Goal: Transaction & Acquisition: Purchase product/service

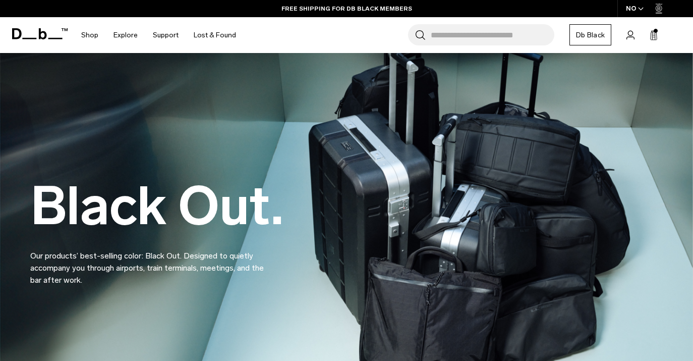
click at [634, 6] on div "NO" at bounding box center [635, 8] width 35 height 17
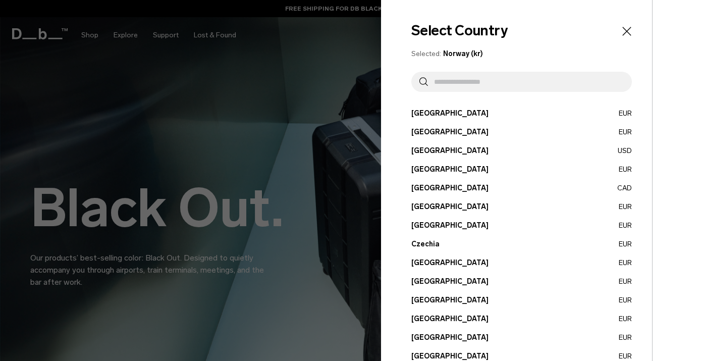
click at [434, 262] on button "Denmark EUR" at bounding box center [521, 262] width 221 height 11
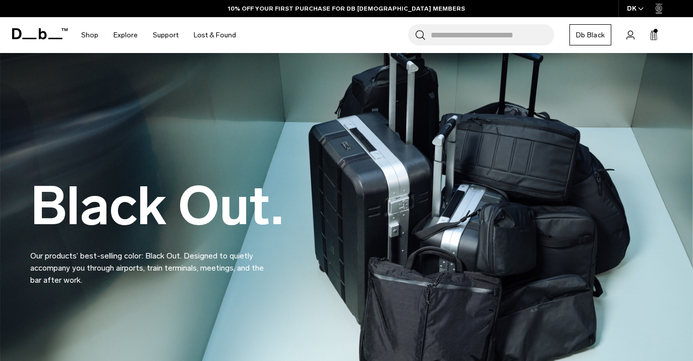
click at [487, 36] on input "Search for Bags, Luggage..." at bounding box center [493, 34] width 124 height 21
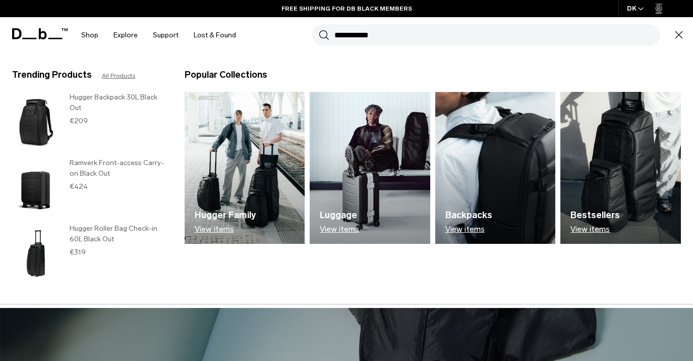
type input "**********"
click at [319, 29] on button "Search" at bounding box center [324, 34] width 11 height 11
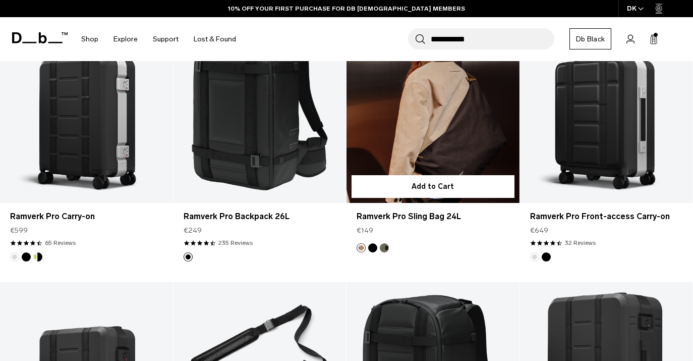
scroll to position [151, 0]
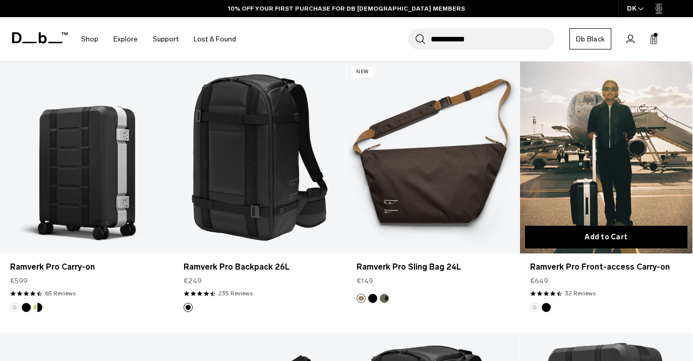
click at [603, 239] on button "Add to Cart" at bounding box center [606, 237] width 163 height 23
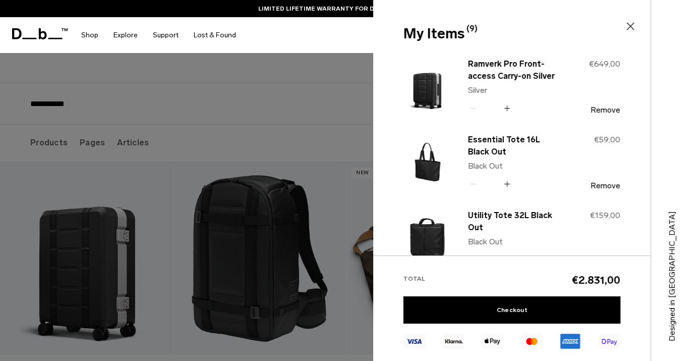
scroll to position [0, 0]
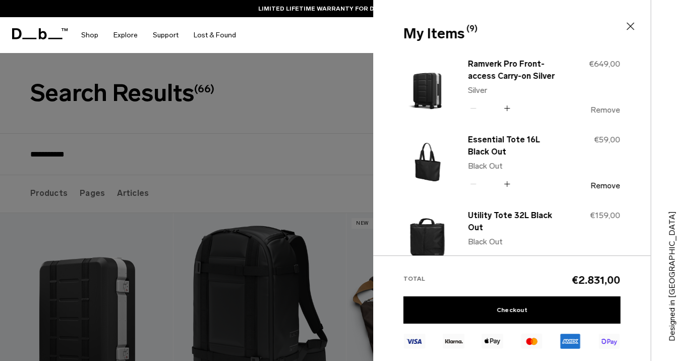
click at [605, 111] on button "Remove" at bounding box center [606, 109] width 30 height 9
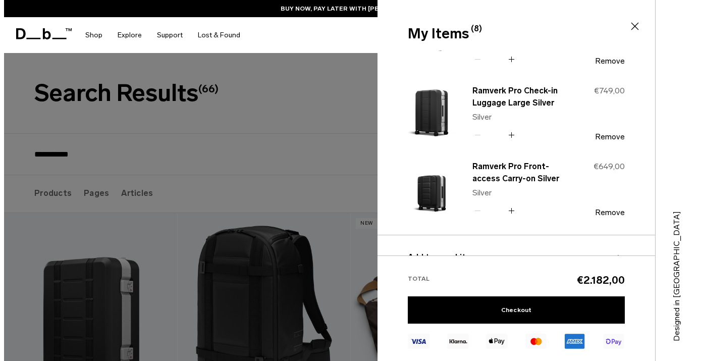
scroll to position [446, 0]
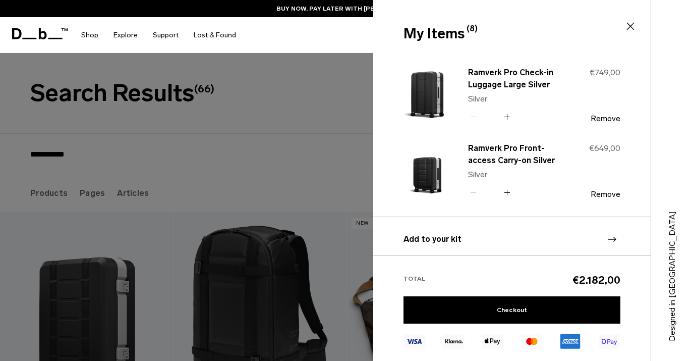
type button "Close"
click at [343, 40] on div "**********" at bounding box center [465, 35] width 442 height 36
click at [633, 25] on icon at bounding box center [631, 26] width 12 height 12
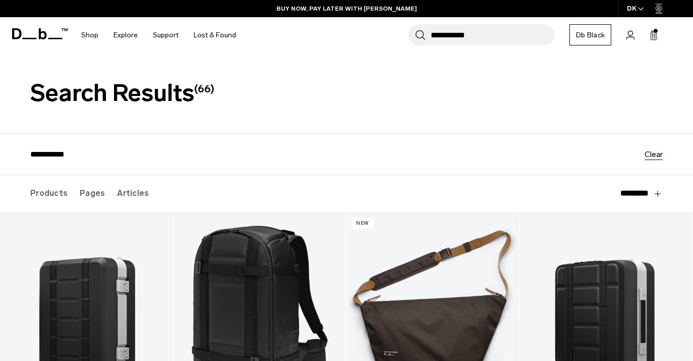
click at [639, 8] on icon "button" at bounding box center [641, 9] width 6 height 4
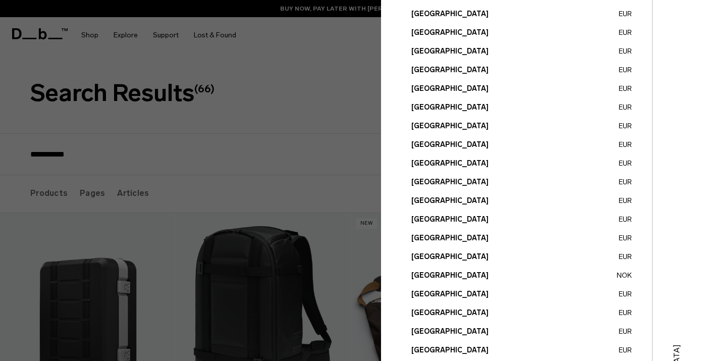
scroll to position [303, 0]
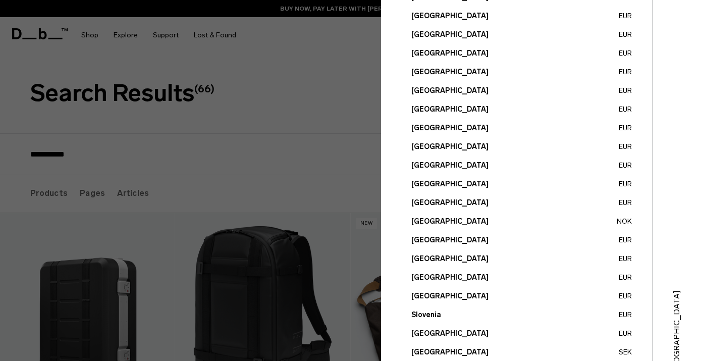
click at [617, 217] on button "Norway NOK" at bounding box center [521, 221] width 221 height 11
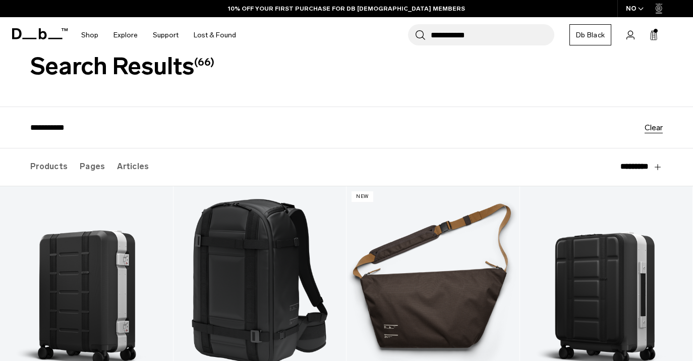
scroll to position [50, 0]
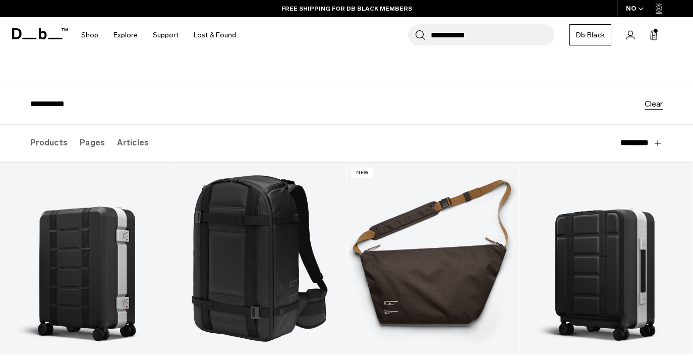
click at [651, 35] on icon at bounding box center [654, 35] width 8 height 10
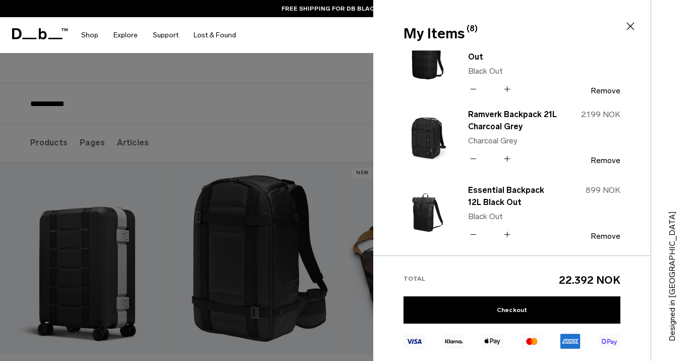
scroll to position [303, 0]
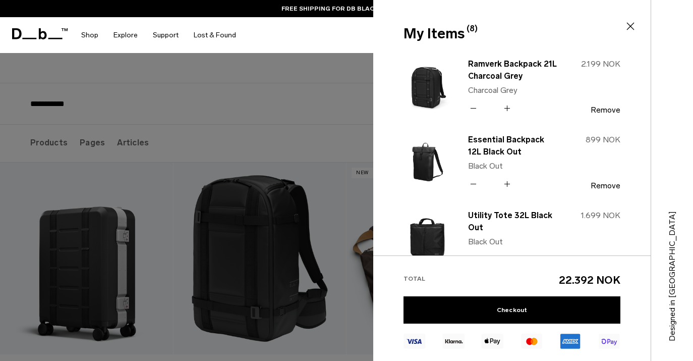
type button "Close"
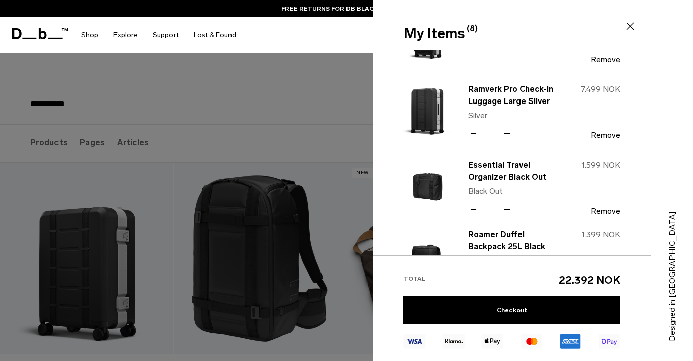
scroll to position [0, 0]
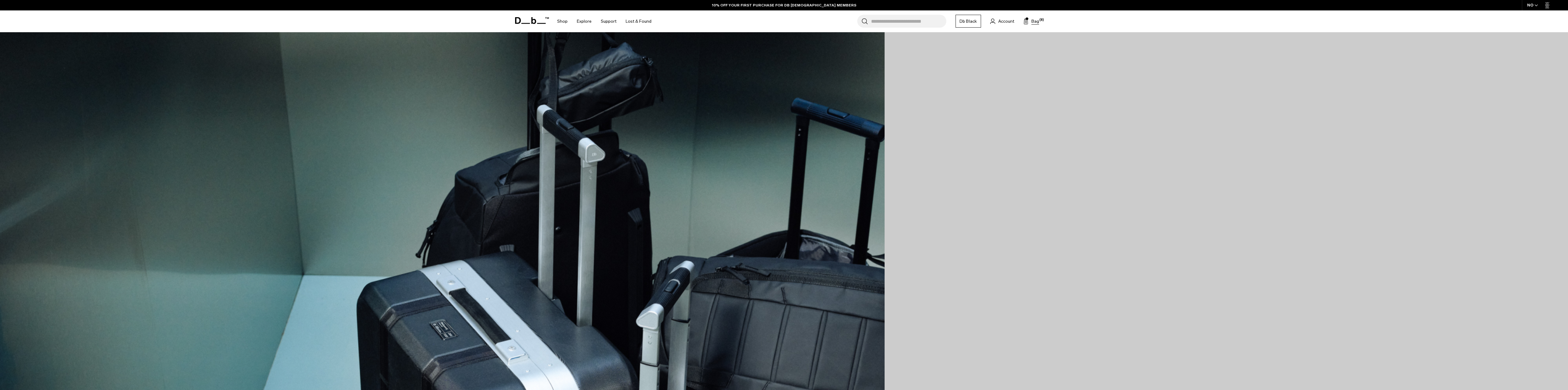
click at [1031, 19] on button "Bag (8)" at bounding box center [1031, 21] width 16 height 7
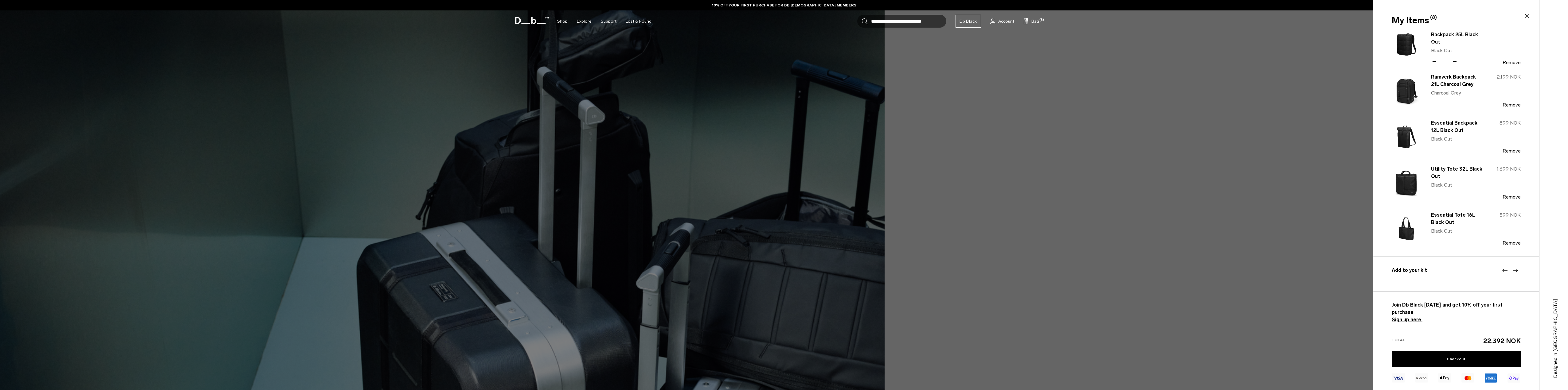
scroll to position [215, 0]
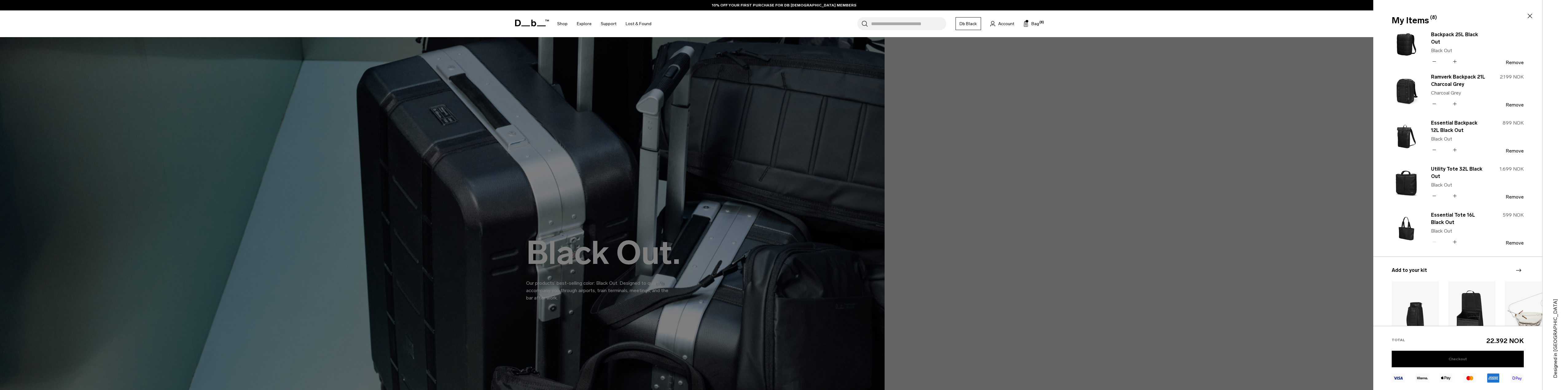
click at [1448, 355] on link "Checkout" at bounding box center [1457, 359] width 132 height 16
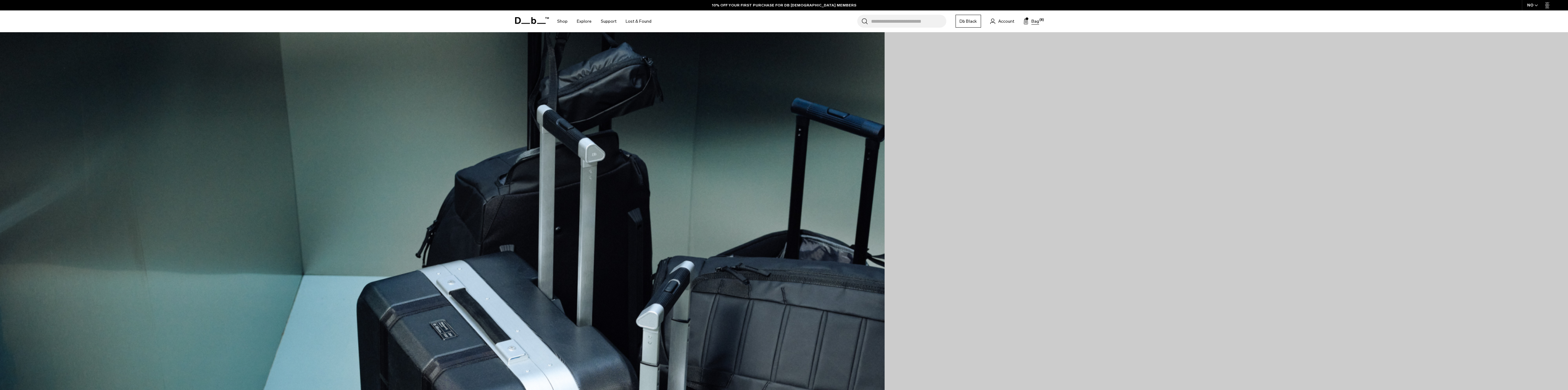
click at [1037, 23] on span "Bag" at bounding box center [1035, 21] width 8 height 7
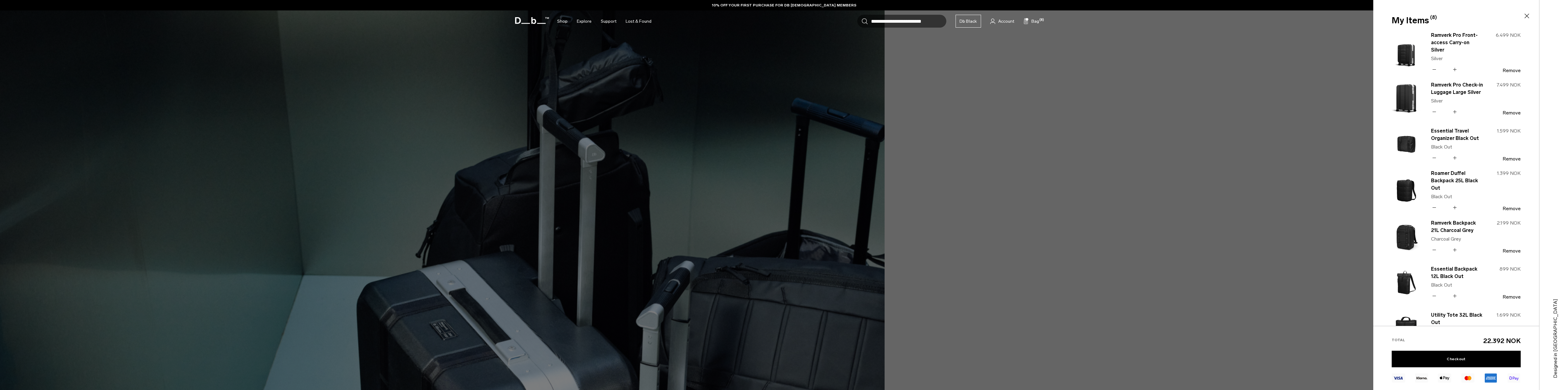
click at [1515, 63] on div "6.499 NOK Remove" at bounding box center [1502, 52] width 38 height 42
click at [1514, 68] on button "Remove" at bounding box center [1512, 71] width 18 height 5
click at [1514, 115] on div "Ramverk Pro Check-in Luggage Large Silver Silver Quantity - * + 7.499 NOK Remove" at bounding box center [1472, 99] width 103 height 37
click at [1522, 161] on button "Remove" at bounding box center [1515, 159] width 18 height 5
click at [1520, 171] on span "1.399 NOK" at bounding box center [1511, 173] width 24 height 6
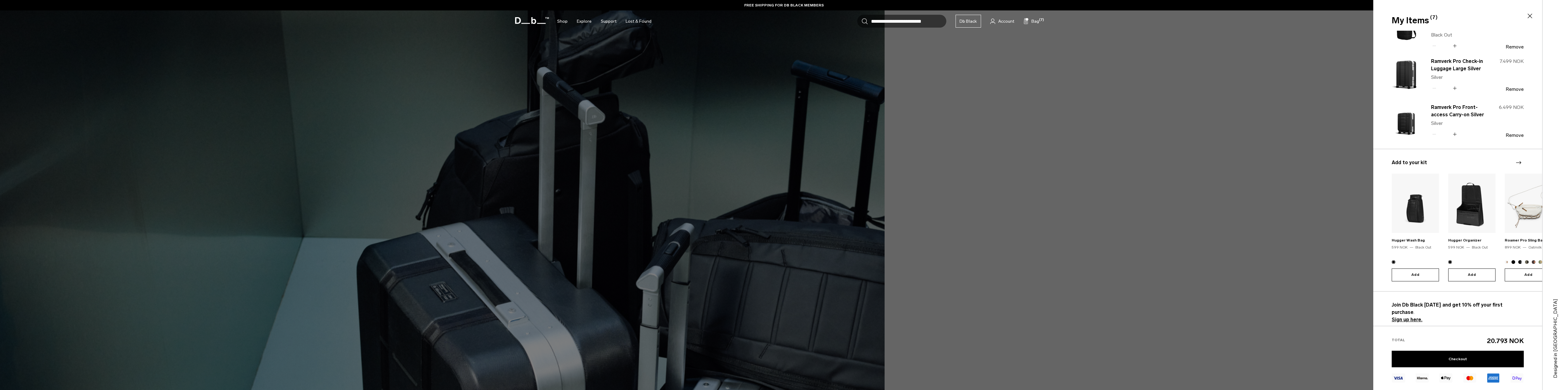
scroll to position [61, 0]
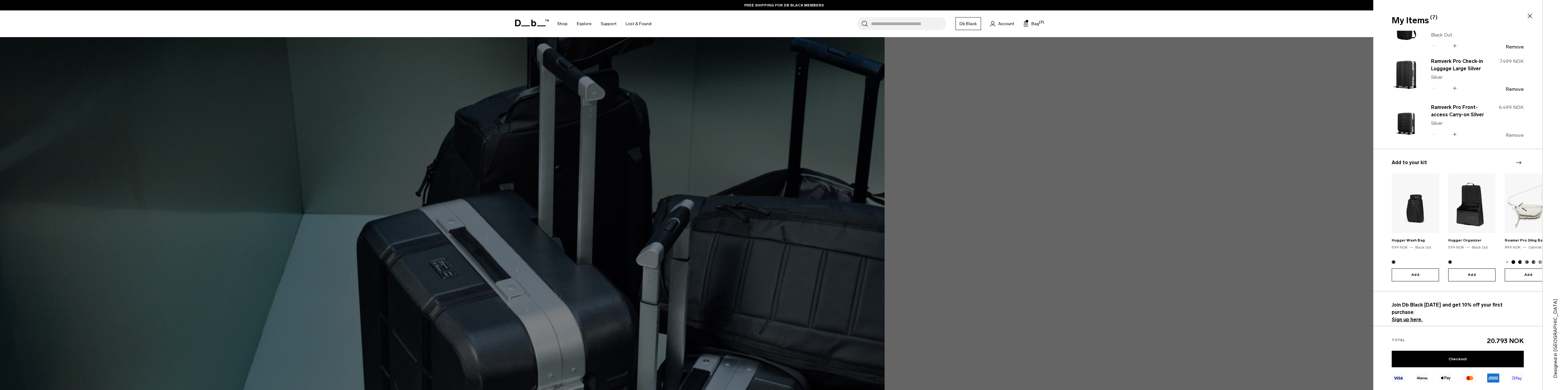
drag, startPoint x: 1511, startPoint y: 137, endPoint x: 1514, endPoint y: 109, distance: 28.2
click at [1511, 137] on button "Remove" at bounding box center [1515, 135] width 18 height 5
click at [1513, 91] on button "Remove" at bounding box center [1515, 89] width 18 height 5
click at [1511, 48] on button "Remove" at bounding box center [1515, 47] width 18 height 5
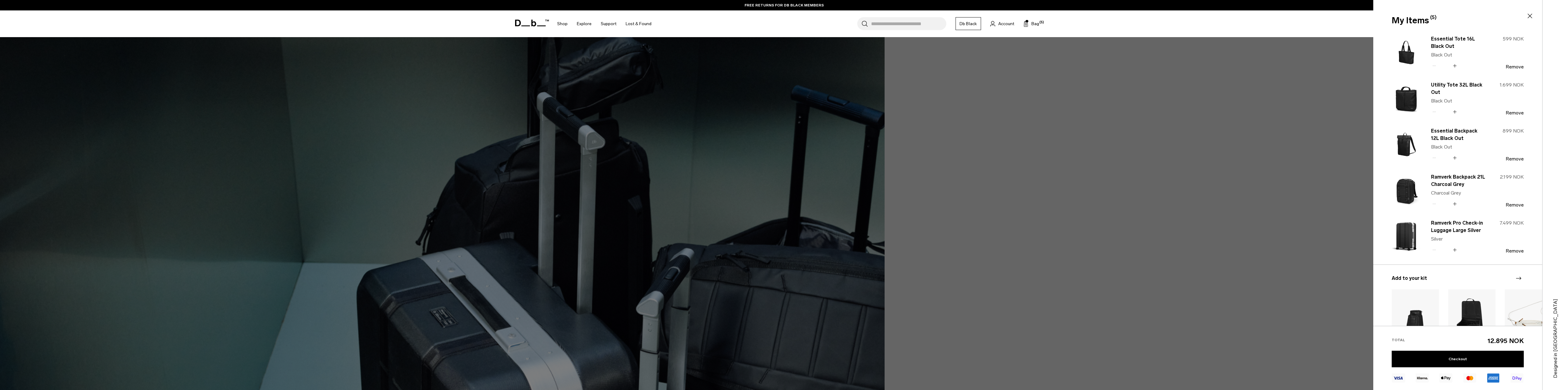
scroll to position [0, 0]
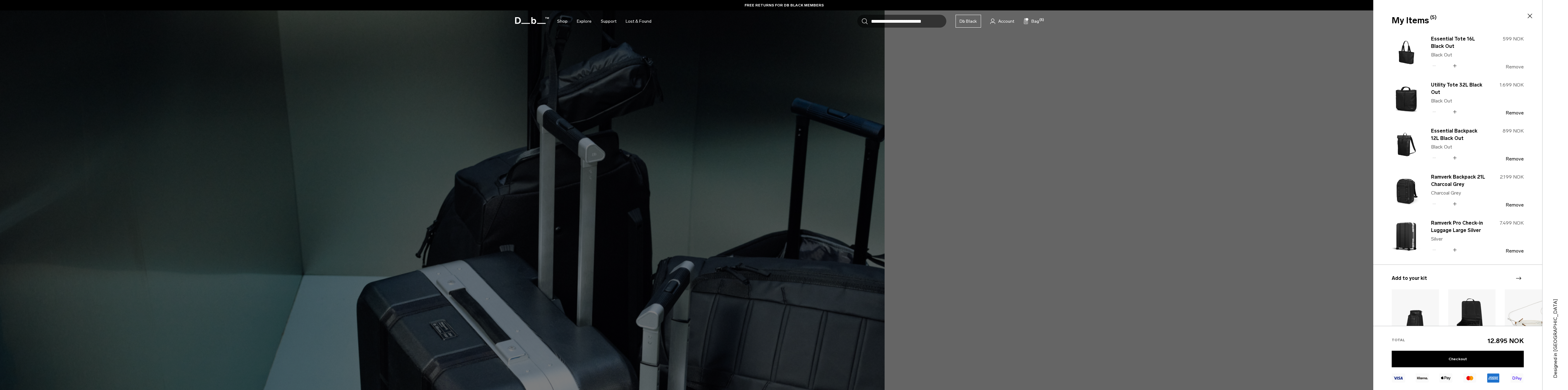
click at [1517, 66] on button "Remove" at bounding box center [1515, 66] width 18 height 5
click at [1513, 116] on div "Utility Tote 32L Black Out Black Out Quantity - * + 1.699 NOK Remove" at bounding box center [1472, 99] width 103 height 37
click at [1514, 159] on button "Remove" at bounding box center [1515, 159] width 18 height 5
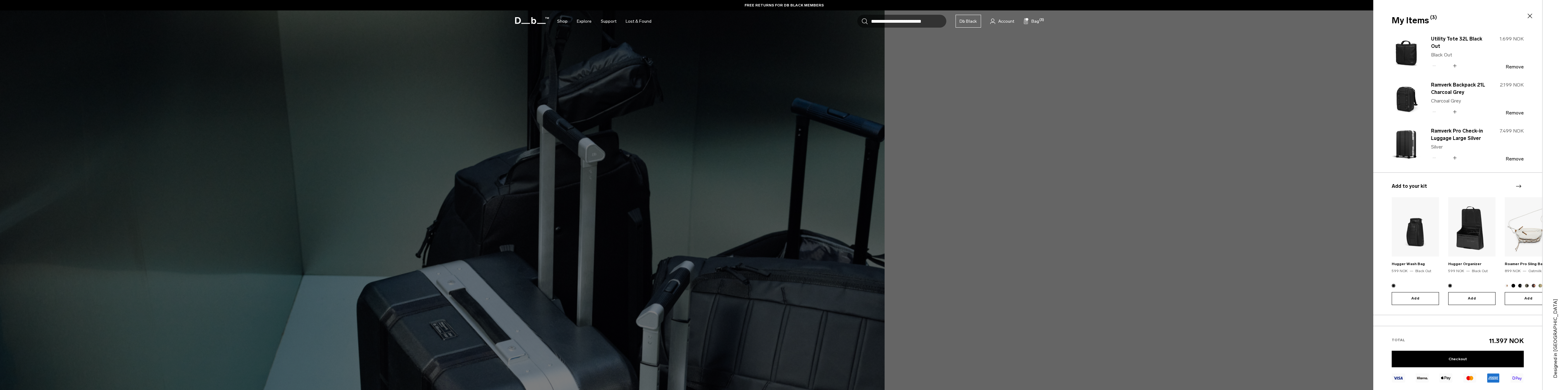
click at [1511, 108] on div "2.199 NOK Remove" at bounding box center [1505, 99] width 39 height 35
click at [1514, 66] on button "Remove" at bounding box center [1515, 66] width 18 height 5
click at [1511, 112] on button "Remove" at bounding box center [1515, 113] width 18 height 5
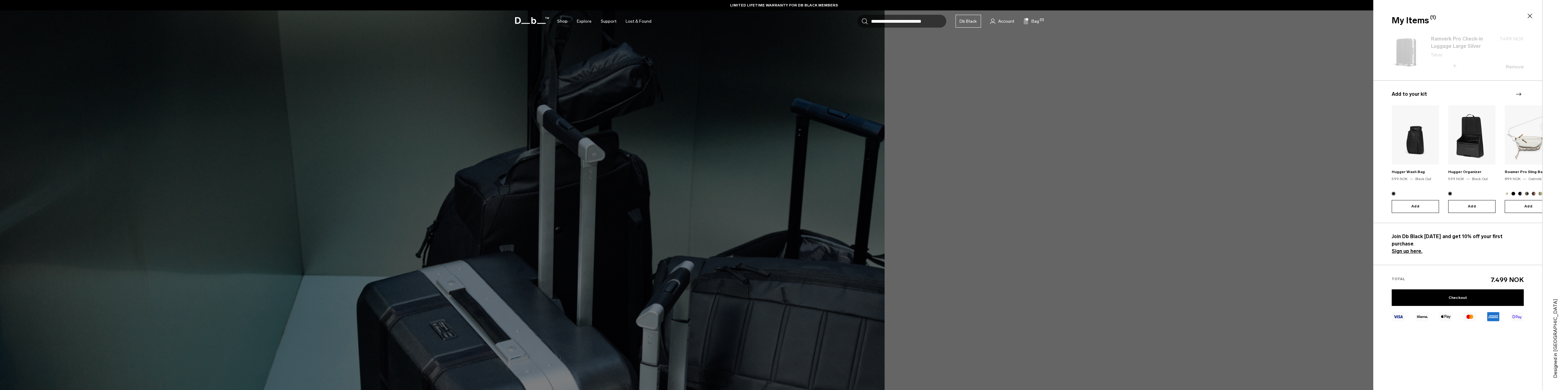
click at [1508, 66] on div "Ramverk Pro Check-in Luggage Large Silver Silver Quantity - * + 7.499 NOK Remove" at bounding box center [1458, 147] width 169 height 234
click at [1449, 41] on link "Ramverk Pro Check-in Luggage Large Silver" at bounding box center [1458, 43] width 54 height 15
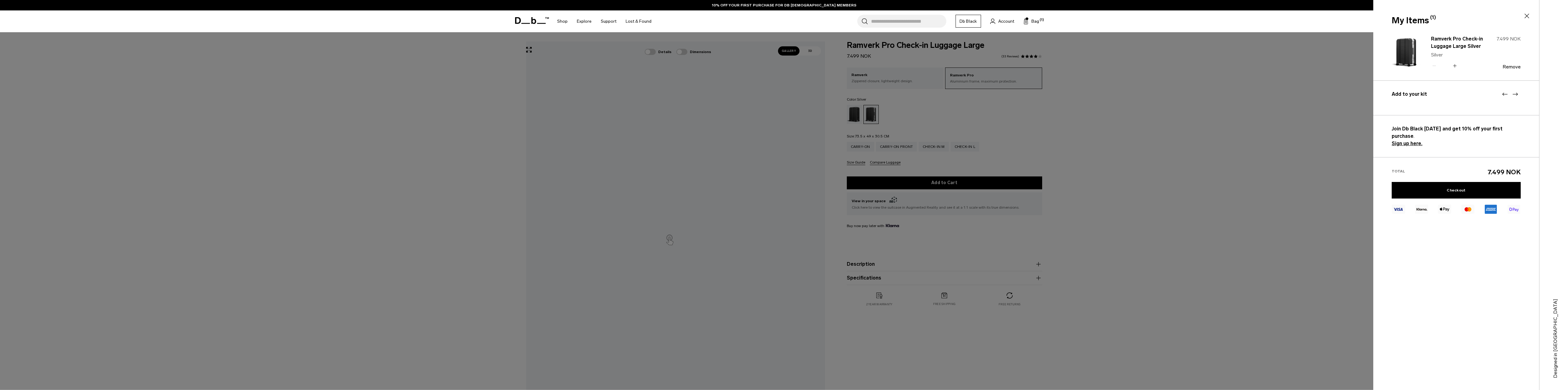
click at [1508, 63] on div "7.499 NOK Remove" at bounding box center [1502, 52] width 38 height 35
click at [1511, 68] on button "Remove" at bounding box center [1512, 66] width 18 height 5
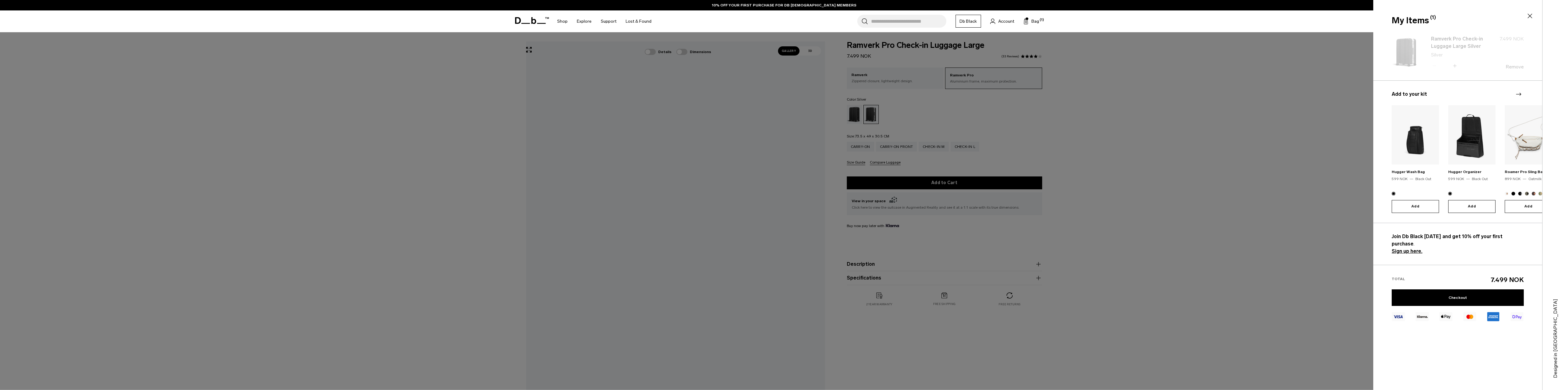
drag, startPoint x: 1253, startPoint y: 181, endPoint x: 1094, endPoint y: 120, distance: 170.3
click at [1253, 180] on div at bounding box center [784, 195] width 1568 height 390
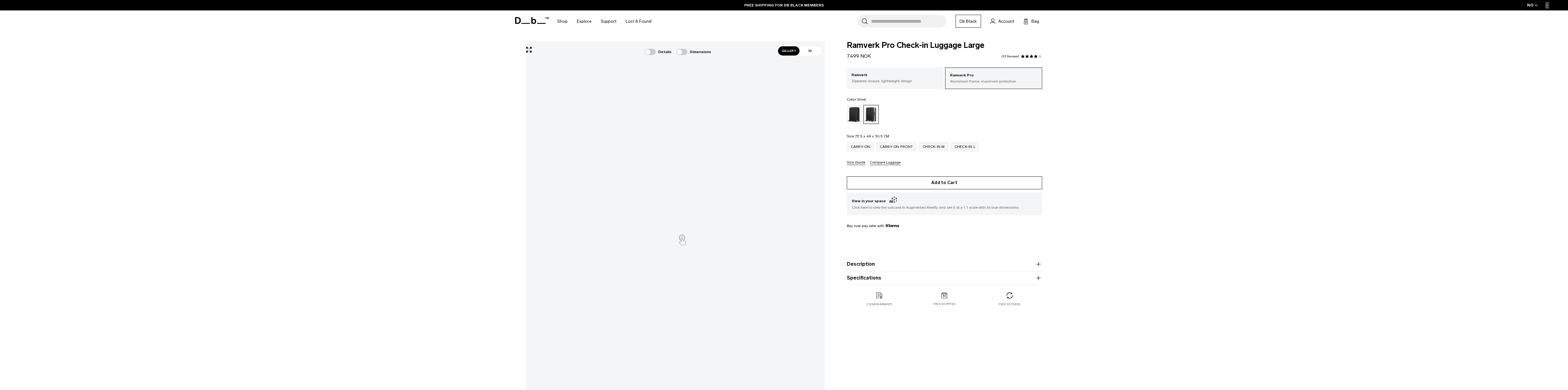
click at [945, 184] on button "Add to Cart" at bounding box center [944, 183] width 195 height 13
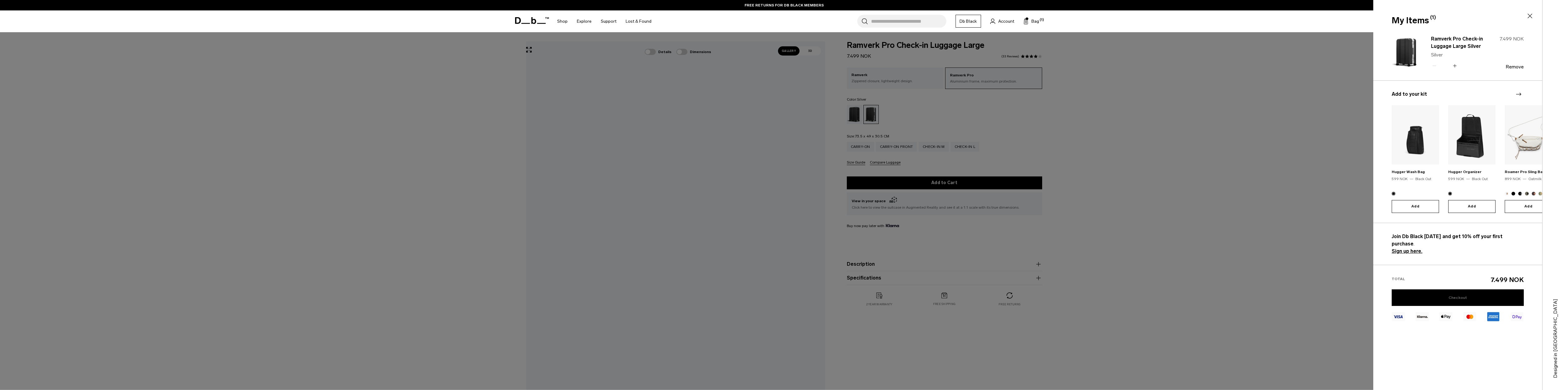
click at [1463, 292] on link "Checkout" at bounding box center [1457, 298] width 132 height 16
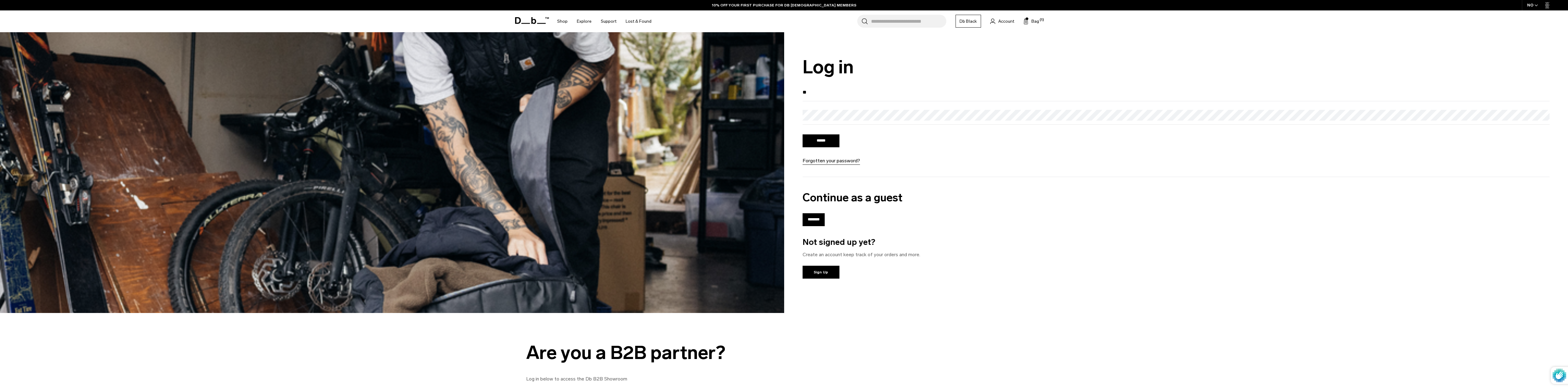
type input "*"
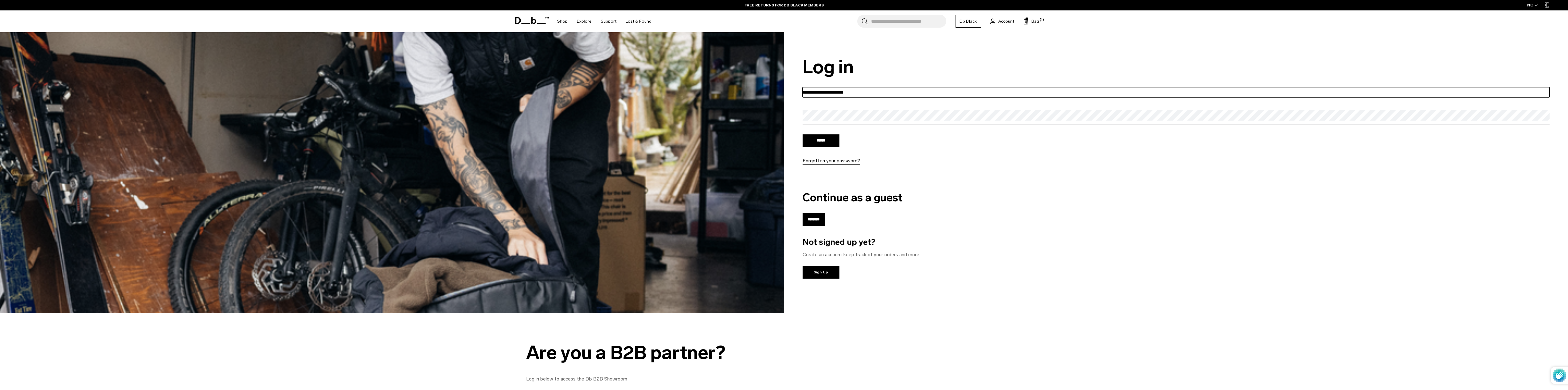
type input "**********"
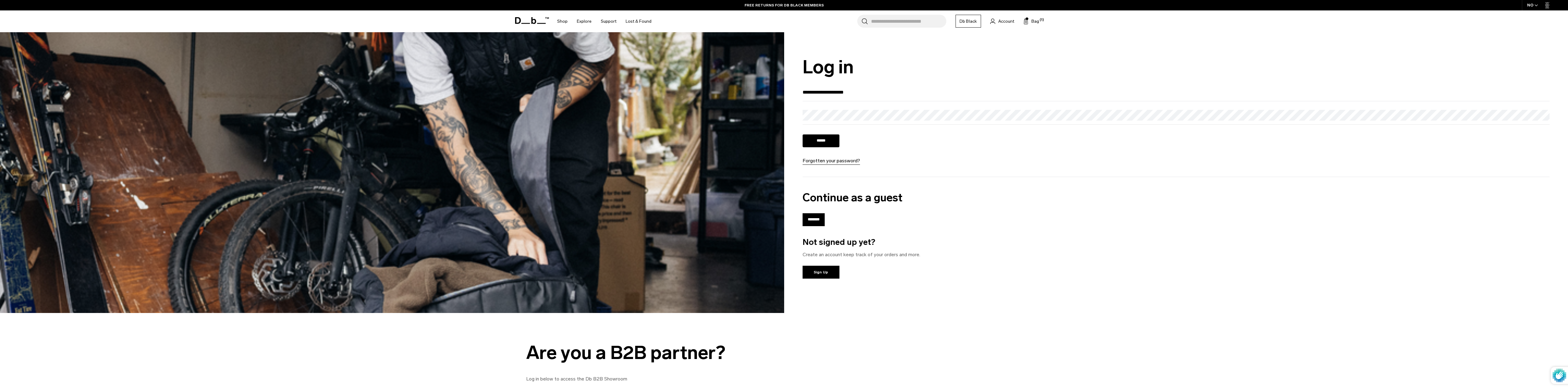
click at [822, 141] on input "******" at bounding box center [821, 141] width 37 height 13
click at [1040, 18] on span "(1)" at bounding box center [1041, 20] width 4 height 5
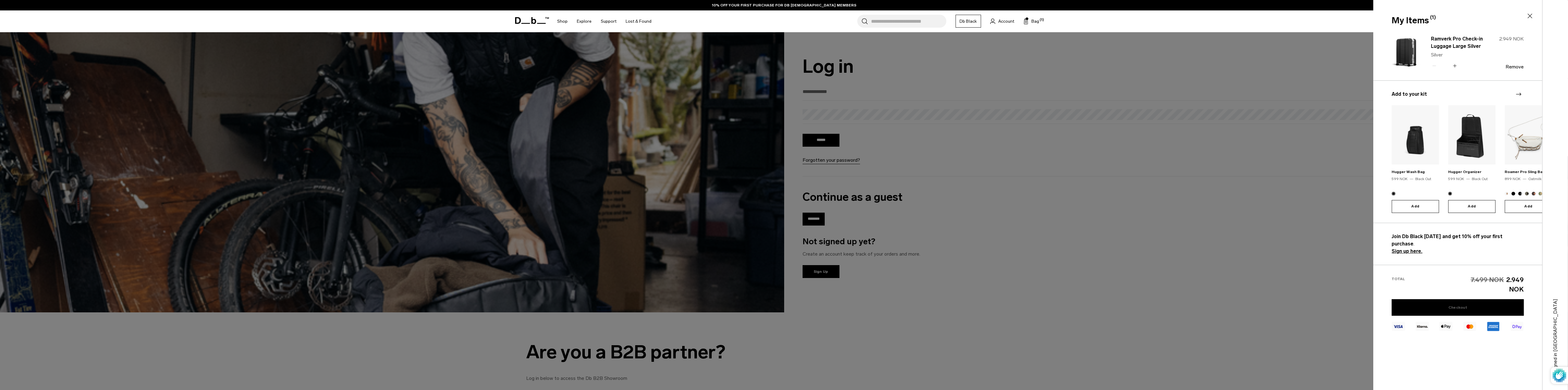
click at [1470, 299] on link "Checkout" at bounding box center [1457, 307] width 132 height 16
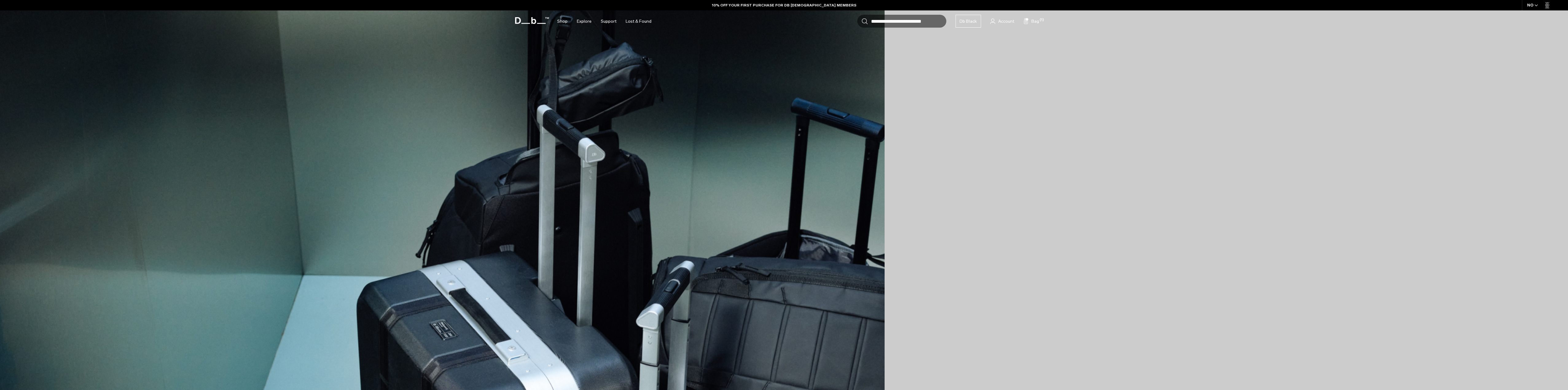
click at [996, 21] on link "Account" at bounding box center [1002, 21] width 24 height 7
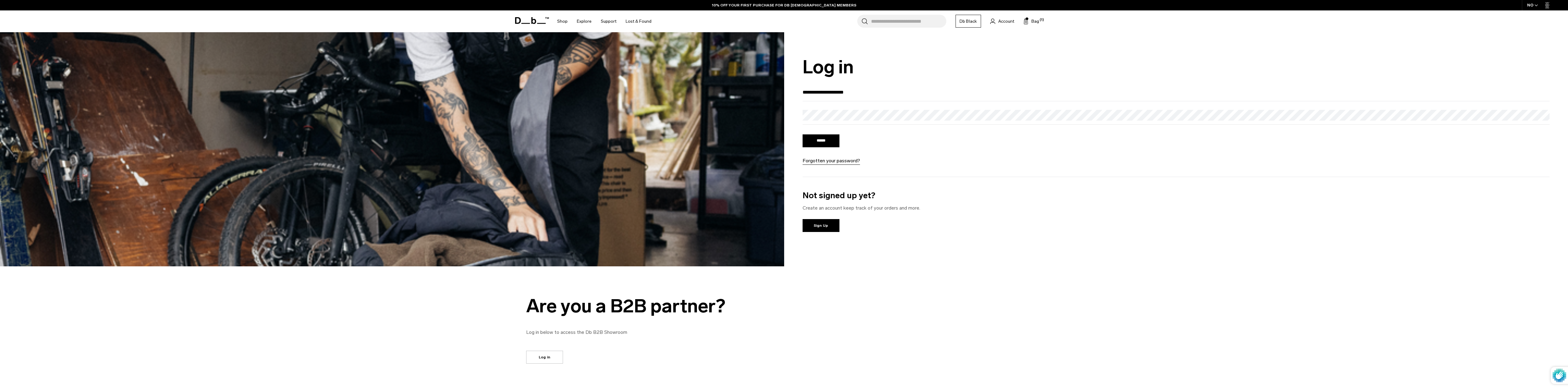
type input "**********"
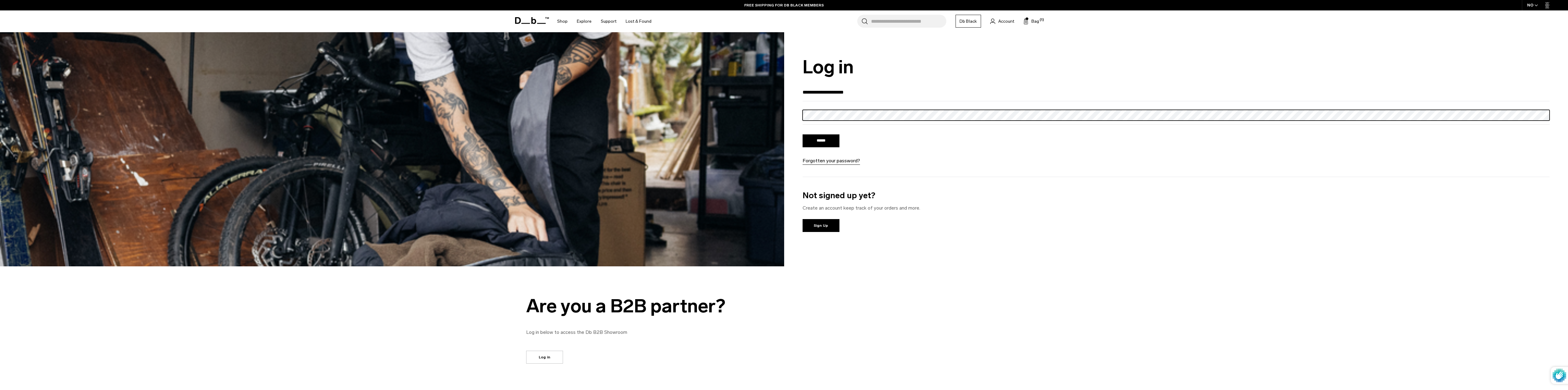
click at [803, 134] on input "******" at bounding box center [821, 141] width 37 height 13
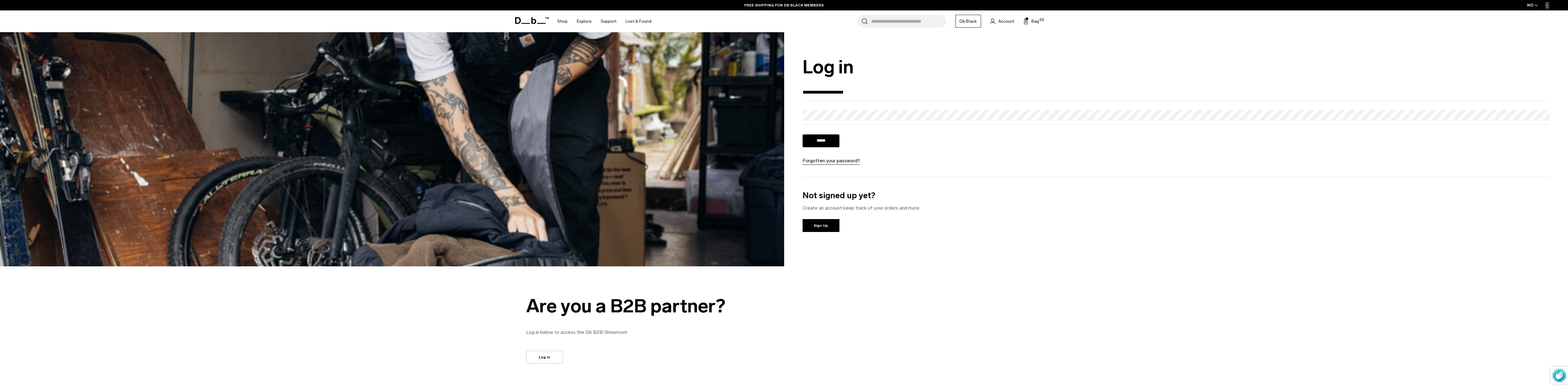
click at [822, 143] on input "******" at bounding box center [821, 141] width 37 height 13
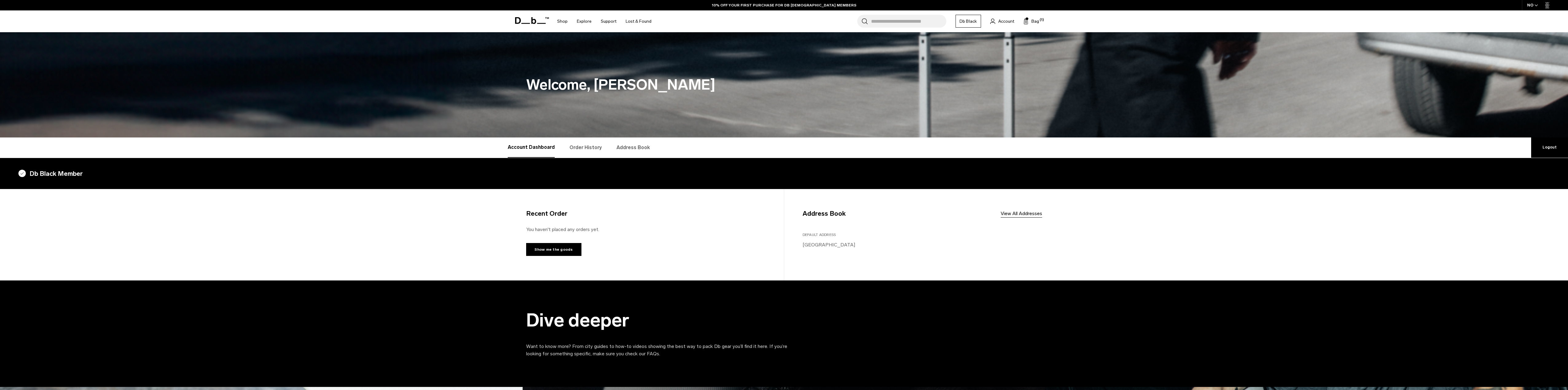
click at [634, 148] on link "Address Book" at bounding box center [633, 147] width 33 height 20
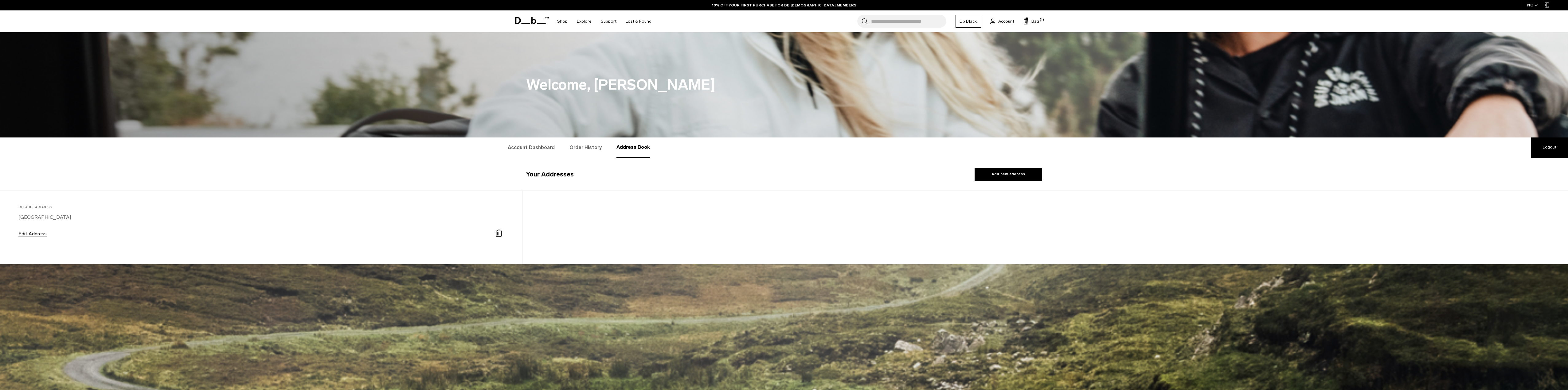
click at [1003, 174] on button "Add new address" at bounding box center [1008, 174] width 68 height 13
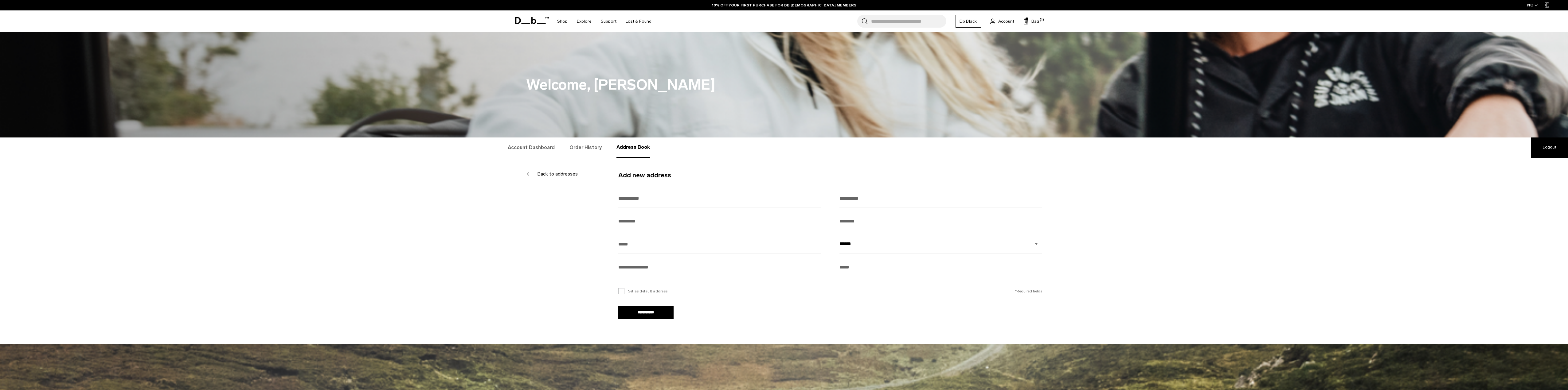
click at [675, 203] on input "text" at bounding box center [719, 198] width 203 height 18
type input "*******"
type input "**********"
paste input "**********"
type input "**********"
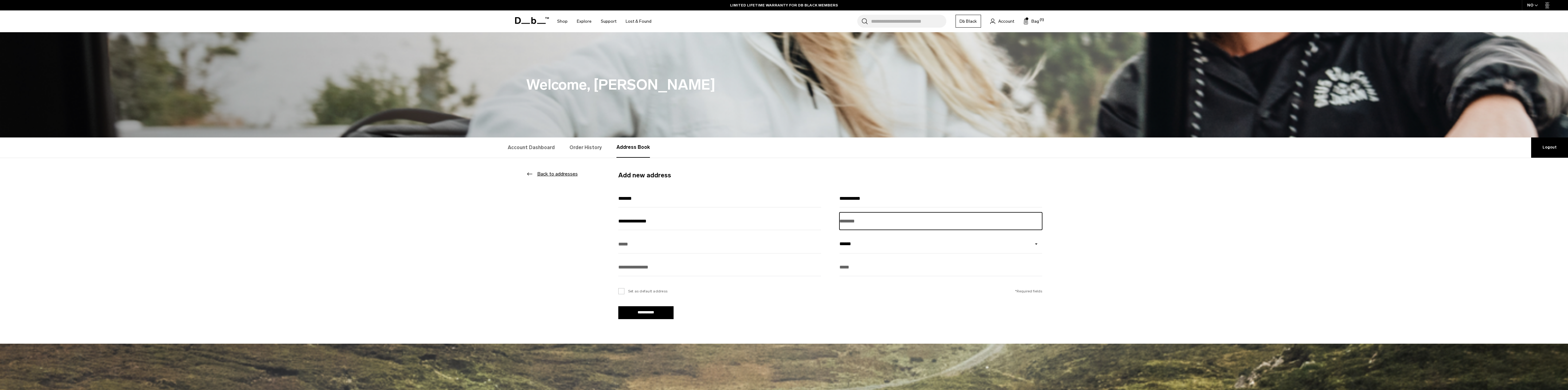
click at [860, 224] on input "text" at bounding box center [940, 221] width 203 height 18
drag, startPoint x: 675, startPoint y: 223, endPoint x: 611, endPoint y: 221, distance: 64.0
click at [611, 221] on form "**********" at bounding box center [784, 251] width 516 height 186
drag, startPoint x: 850, startPoint y: 226, endPoint x: 855, endPoint y: 226, distance: 5.0
click at [850, 226] on input "text" at bounding box center [940, 221] width 203 height 18
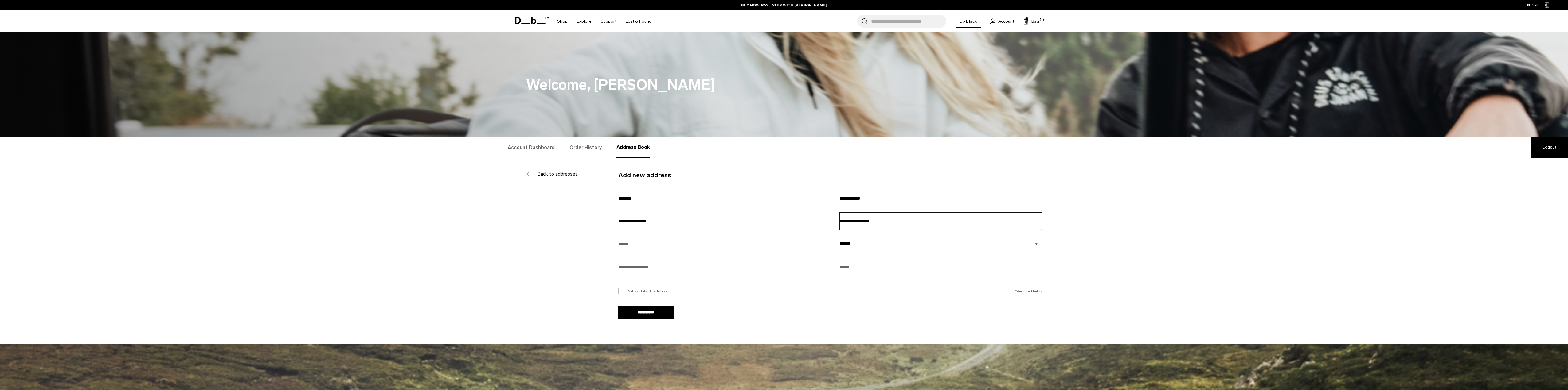
type input "**********"
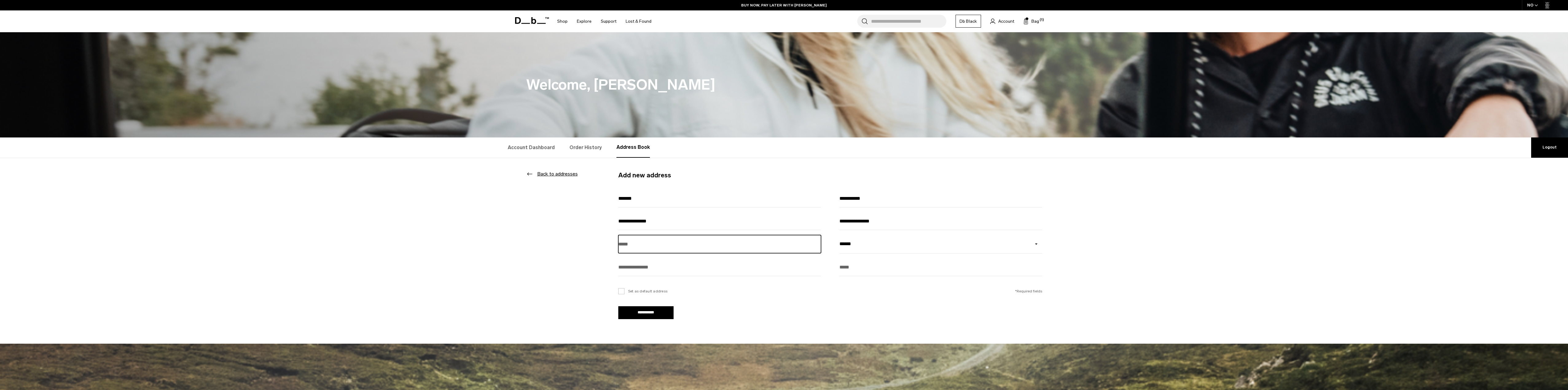
click at [688, 246] on input "text" at bounding box center [719, 245] width 203 height 18
type input "****"
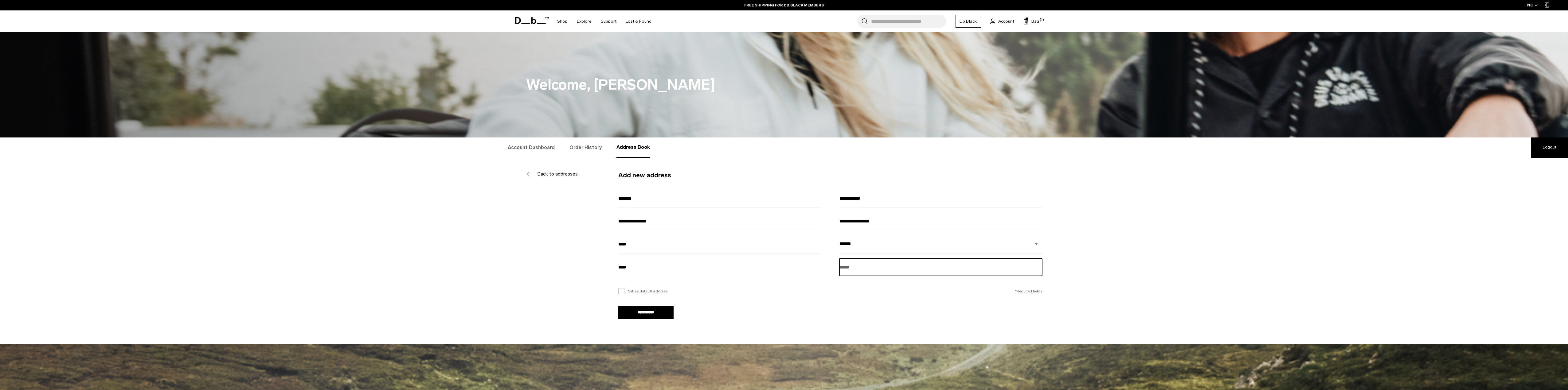
click at [849, 272] on input "tel" at bounding box center [940, 267] width 203 height 18
type input "*"
click at [847, 266] on input "**********" at bounding box center [940, 267] width 203 height 18
click at [892, 318] on div "**********" at bounding box center [830, 245] width 424 height 149
click at [642, 291] on label "Set as default address" at bounding box center [643, 291] width 49 height 5
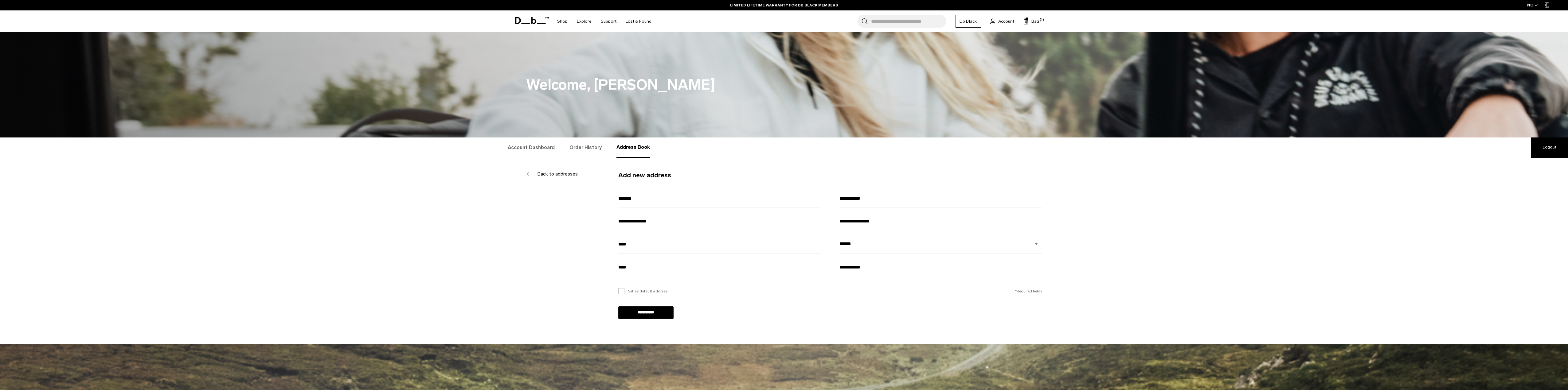
click at [648, 315] on input "**********" at bounding box center [646, 313] width 55 height 13
type input "**********"
click at [642, 318] on input "**********" at bounding box center [646, 313] width 55 height 13
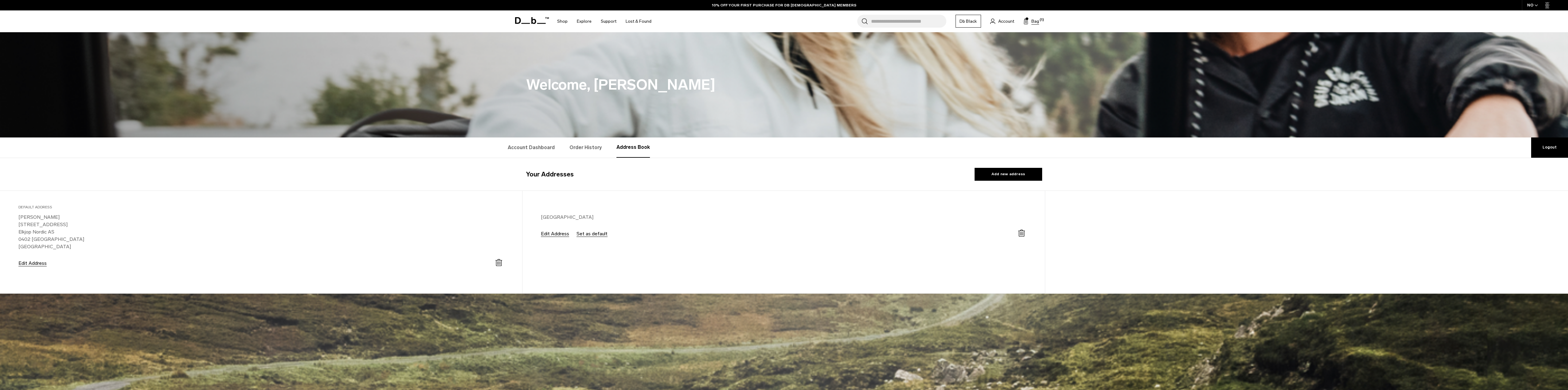
click at [1031, 23] on span "Bag" at bounding box center [1035, 21] width 8 height 7
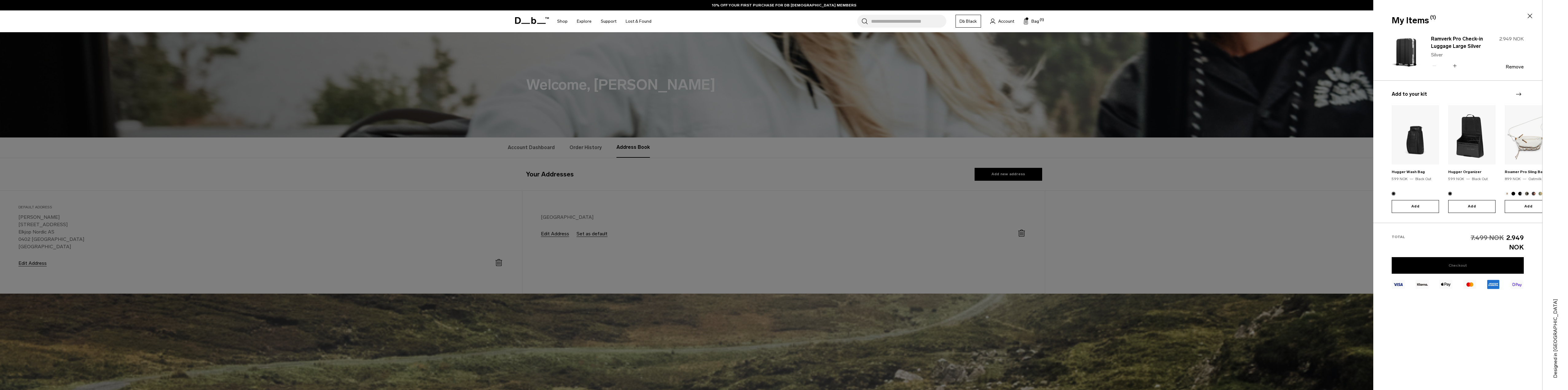
click at [1461, 257] on link "Checkout" at bounding box center [1457, 265] width 132 height 16
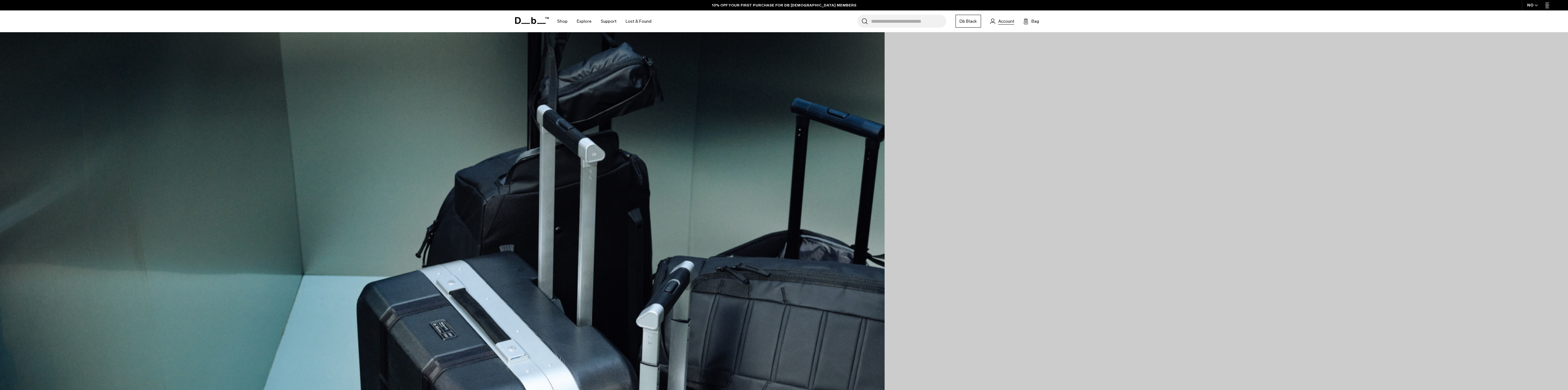
click at [1003, 23] on span "Account" at bounding box center [1006, 21] width 16 height 7
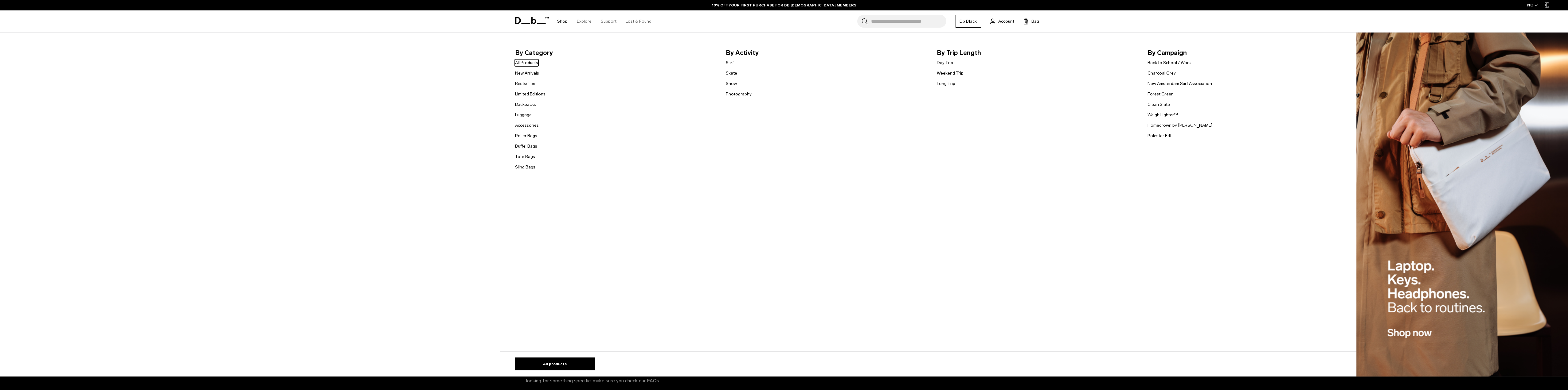
click at [559, 22] on link "Shop" at bounding box center [562, 21] width 10 height 22
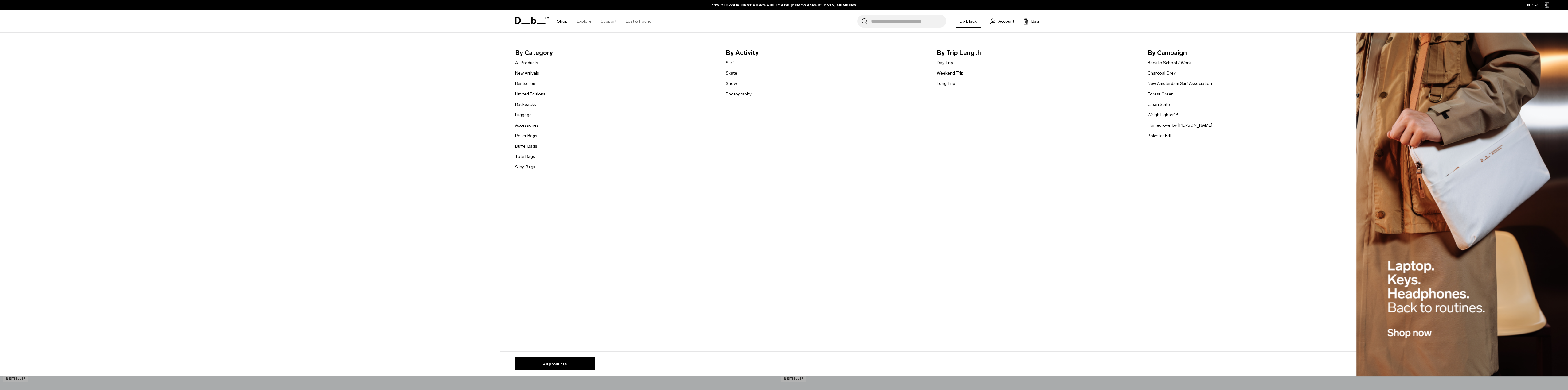
click at [527, 114] on link "Luggage" at bounding box center [523, 115] width 16 height 7
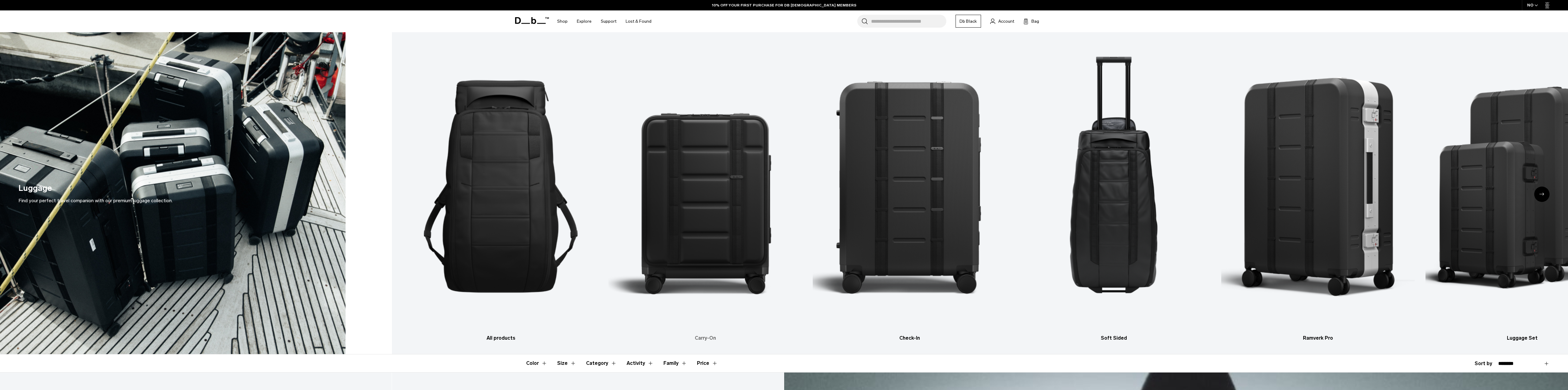
click at [712, 248] on img "2 / 6" at bounding box center [705, 186] width 194 height 290
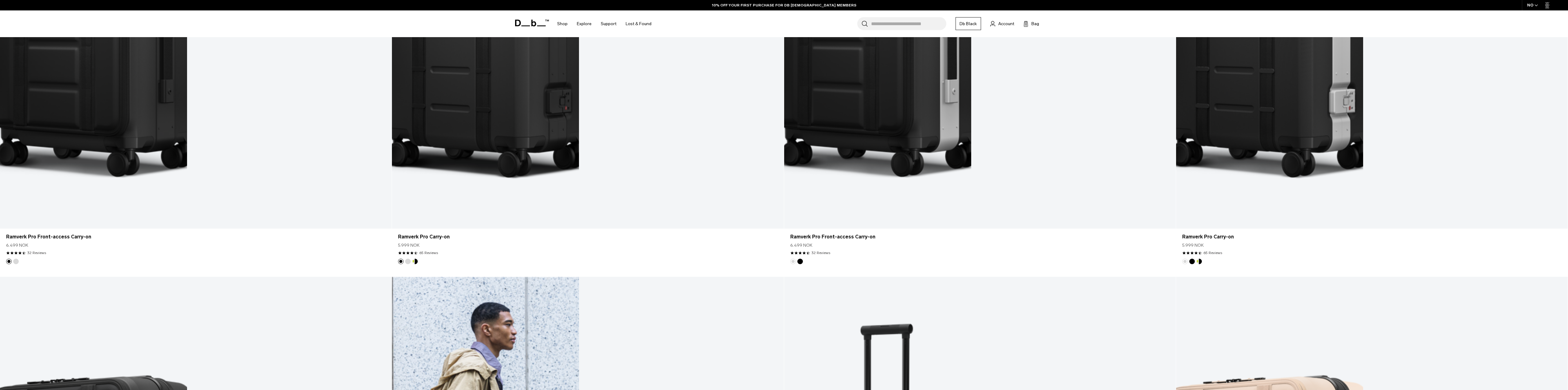
scroll to position [583, 0]
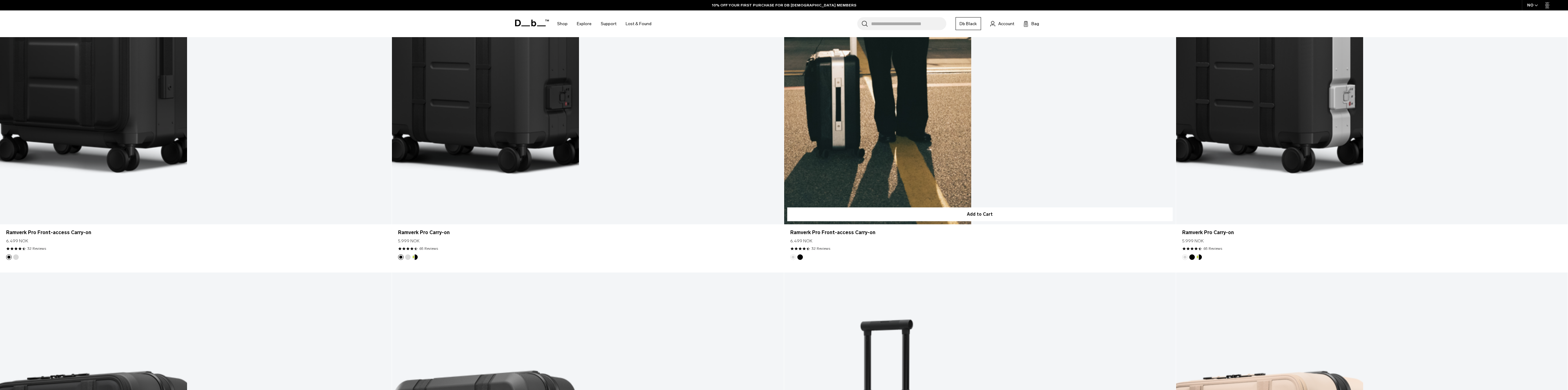
click at [892, 124] on link "Ramverk Pro Front-access Carry-on" at bounding box center [979, 7] width 391 height 435
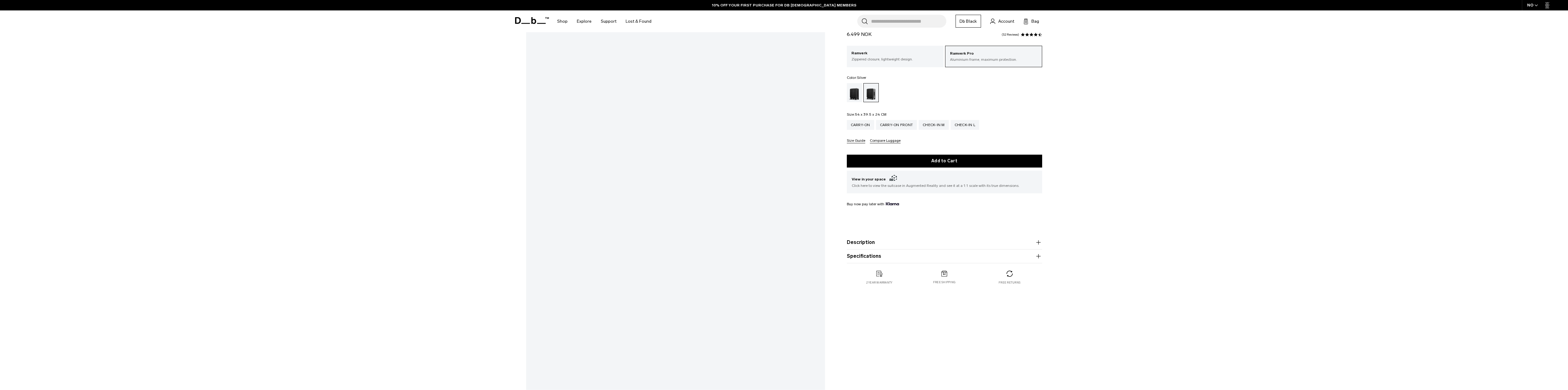
scroll to position [61, 0]
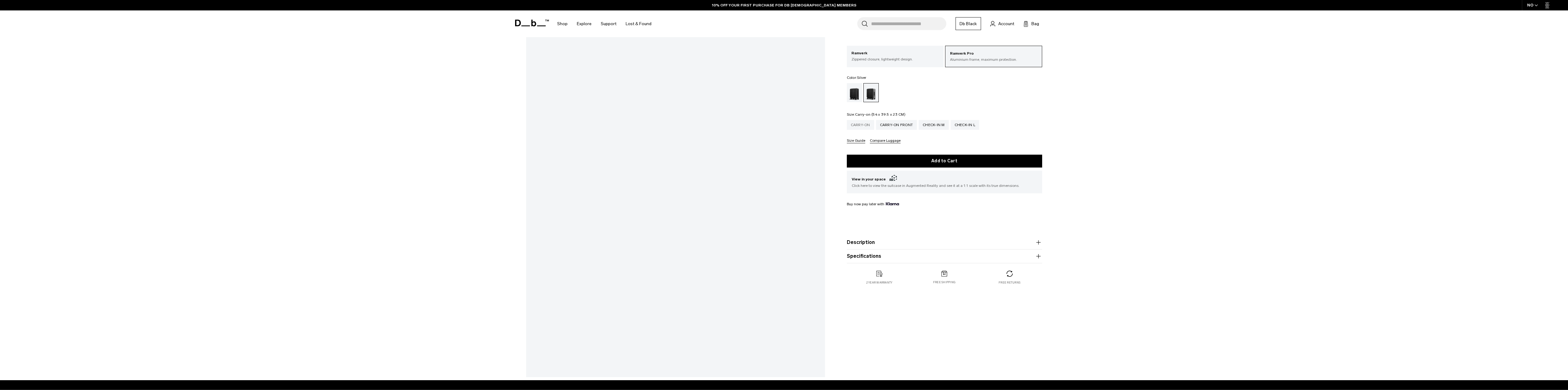
click at [868, 126] on div "Carry-on" at bounding box center [860, 125] width 27 height 10
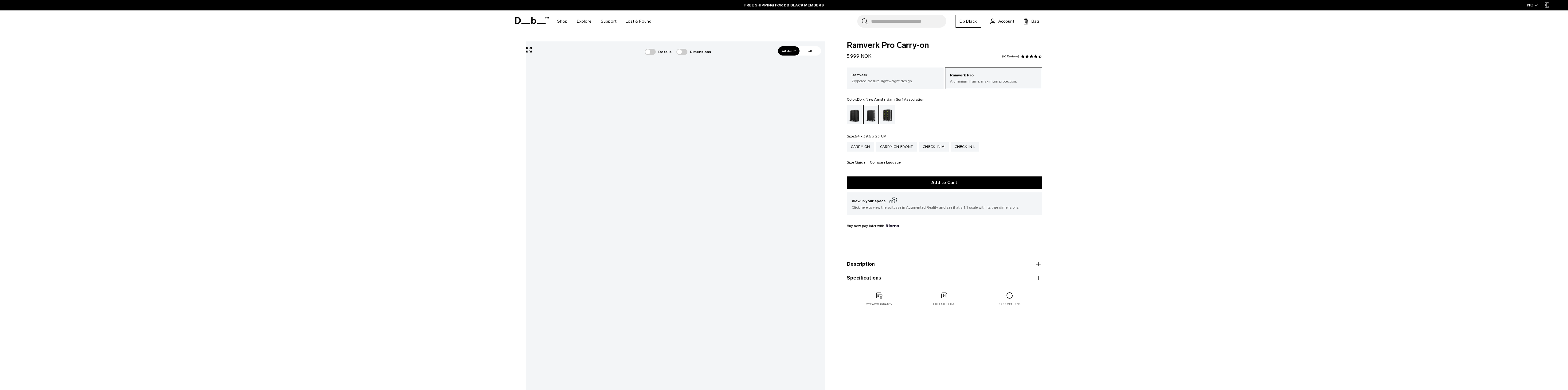
click at [883, 116] on div "Db x New Amsterdam Surf Association" at bounding box center [888, 114] width 16 height 19
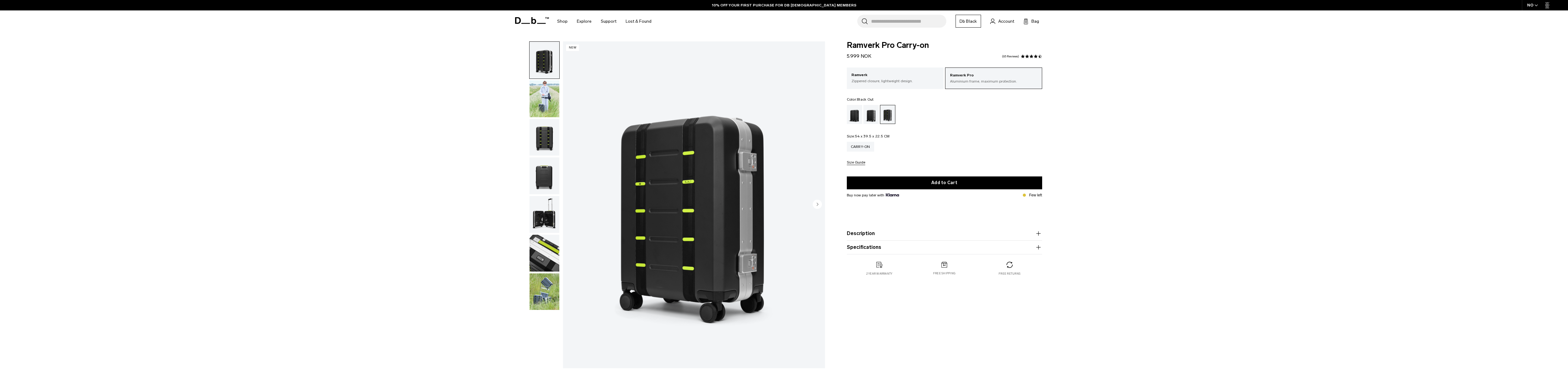
click at [850, 112] on div "Black Out" at bounding box center [855, 114] width 16 height 19
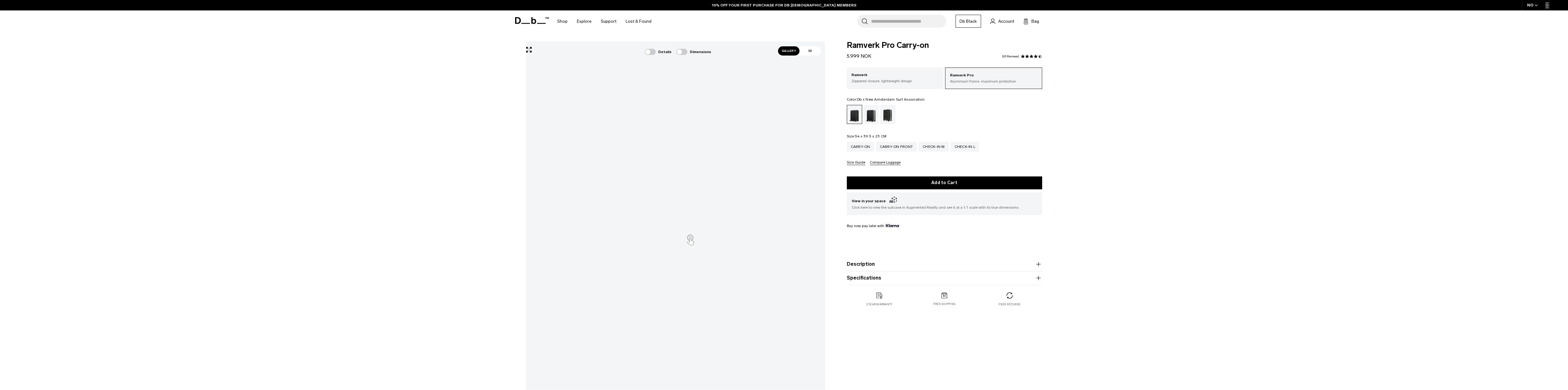
click at [889, 116] on div "Db x New Amsterdam Surf Association" at bounding box center [888, 114] width 16 height 19
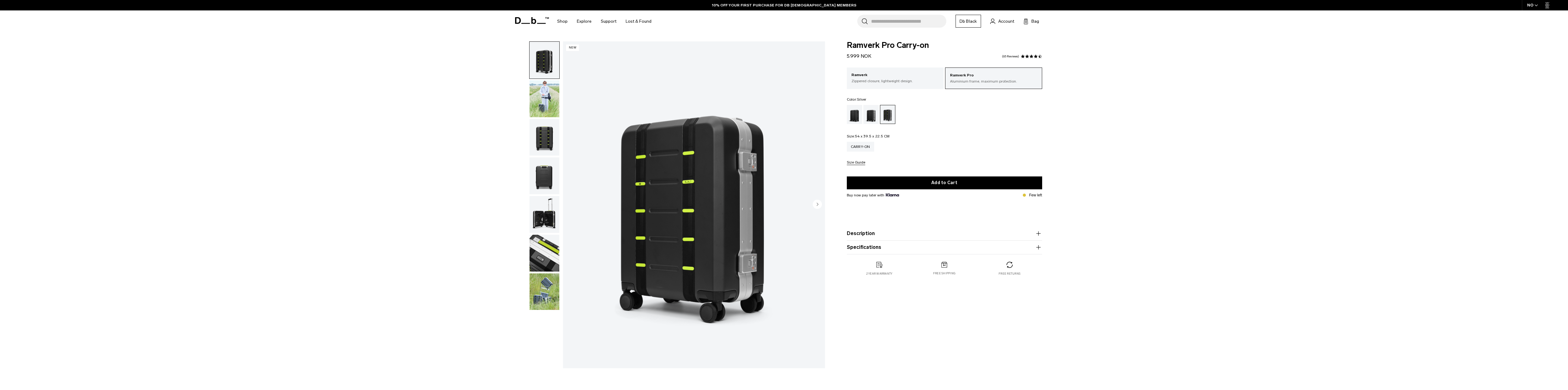
click at [873, 119] on div "Silver" at bounding box center [871, 114] width 16 height 19
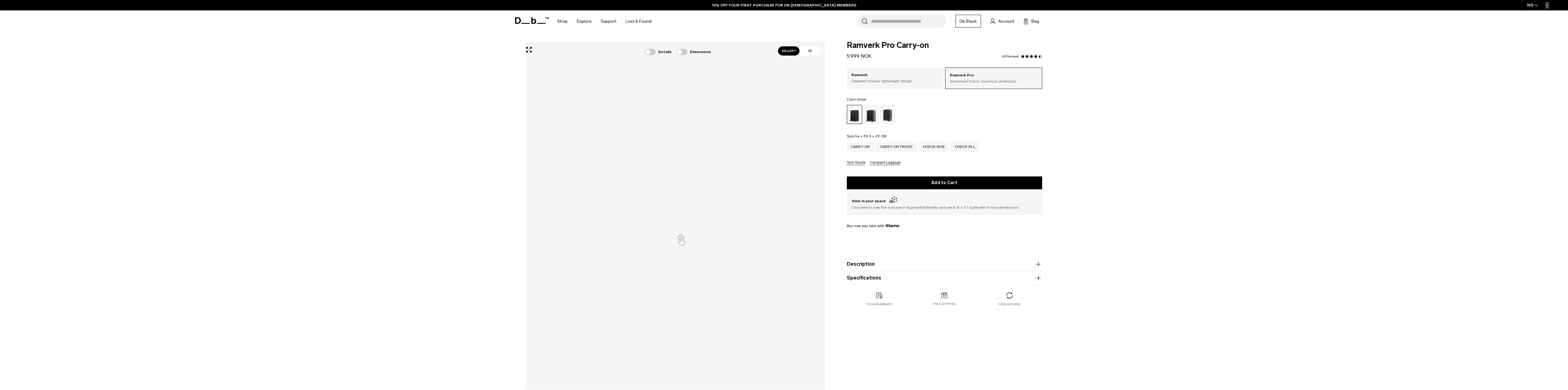
click at [866, 116] on div "Silver" at bounding box center [871, 114] width 16 height 19
click at [969, 148] on div "Check-in L" at bounding box center [965, 147] width 29 height 10
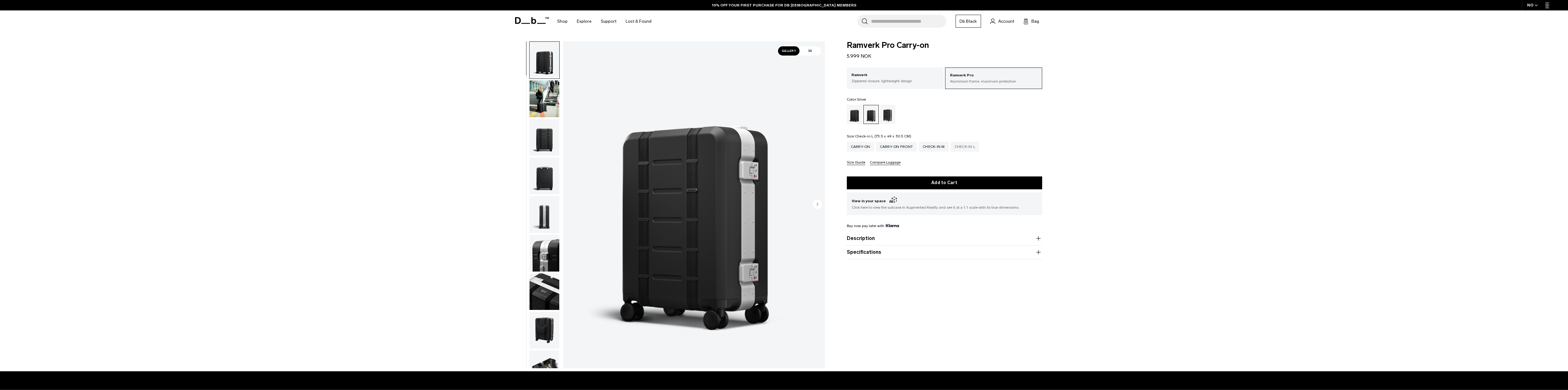
click at [973, 149] on div "Check-in L" at bounding box center [965, 147] width 29 height 10
click at [940, 184] on button "Add to Cart" at bounding box center [944, 183] width 195 height 13
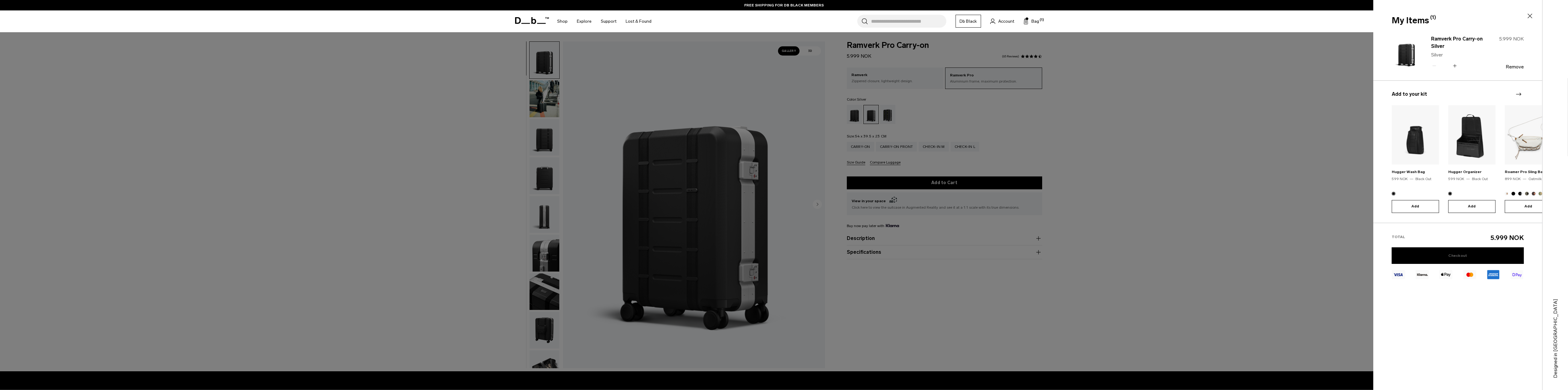
click at [1460, 258] on link "Checkout" at bounding box center [1457, 256] width 132 height 16
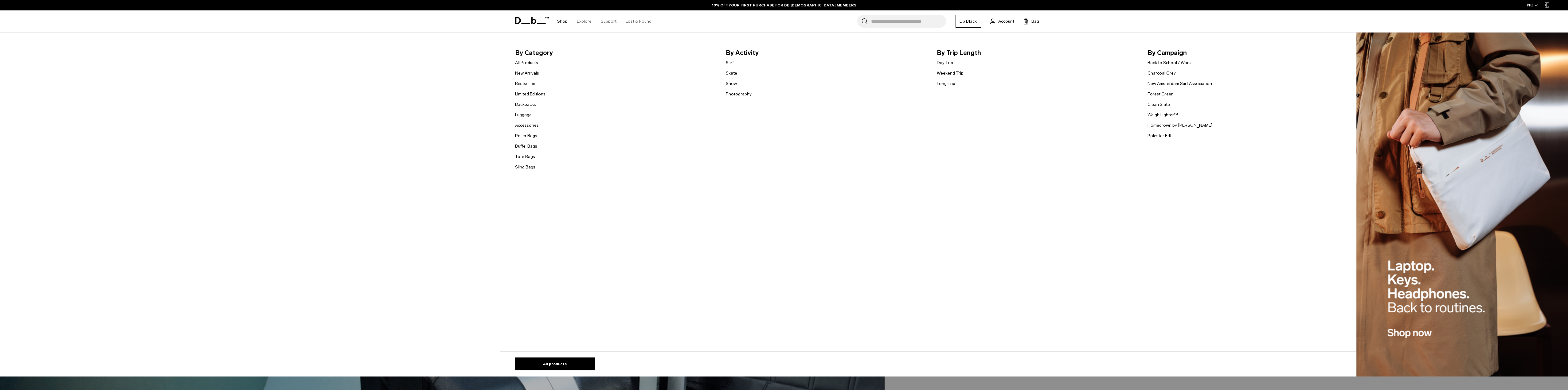
click at [561, 23] on link "Shop" at bounding box center [562, 21] width 10 height 22
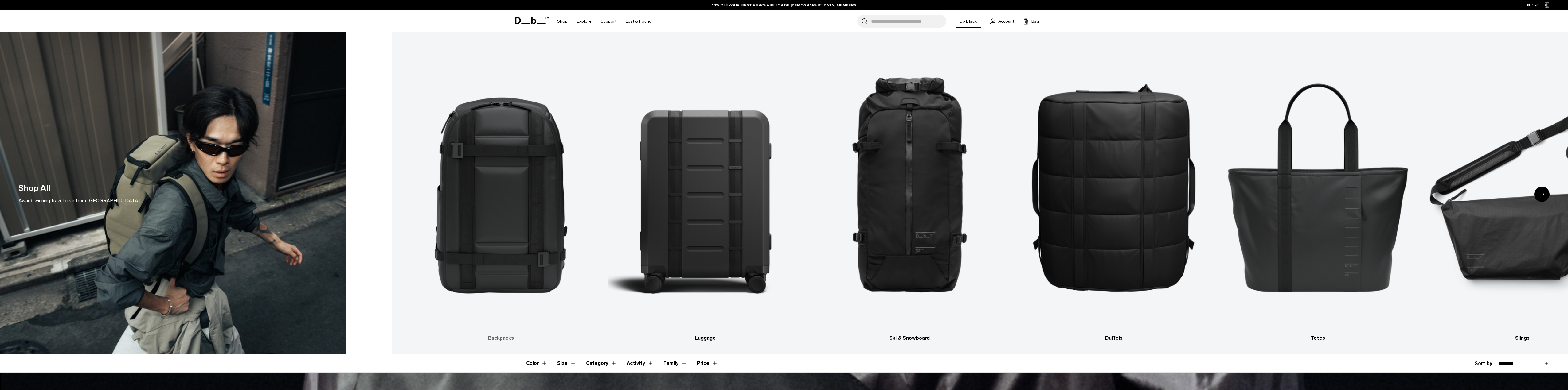
click at [503, 248] on img "1 / 10" at bounding box center [501, 186] width 194 height 290
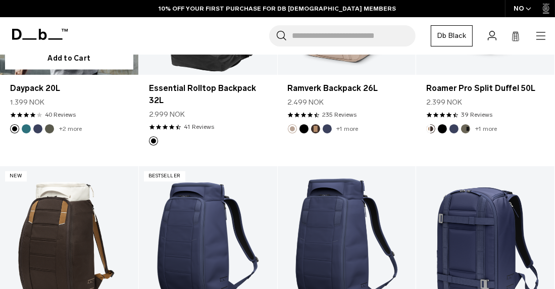
scroll to position [1114, 0]
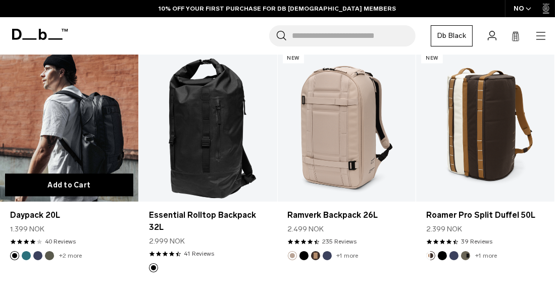
click at [65, 178] on button "Add to Cart" at bounding box center [69, 185] width 128 height 23
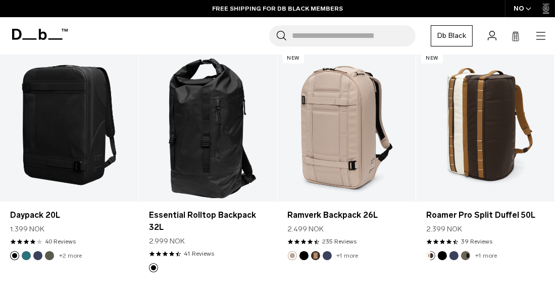
scroll to position [1356, 0]
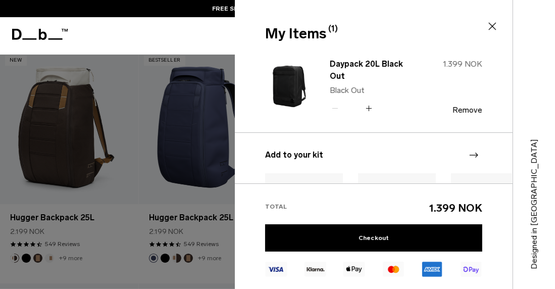
click at [121, 228] on div at bounding box center [277, 144] width 555 height 289
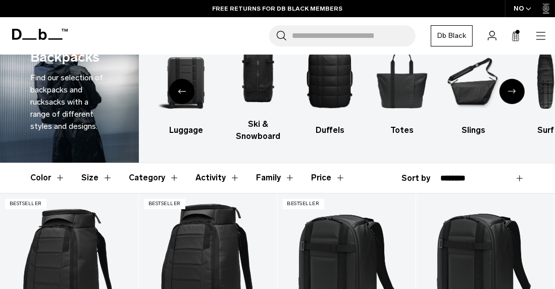
scroll to position [40, 0]
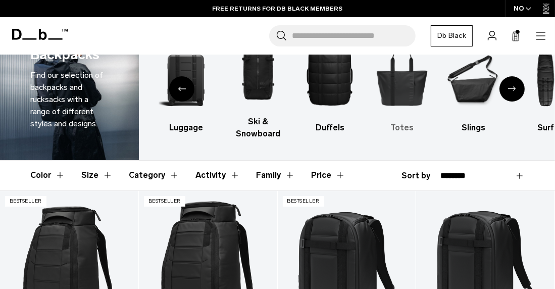
click at [406, 89] on img "5 / 10" at bounding box center [401, 75] width 54 height 81
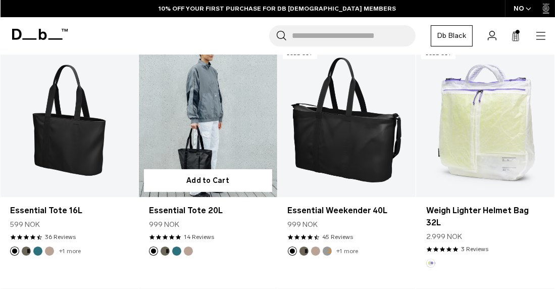
scroll to position [202, 0]
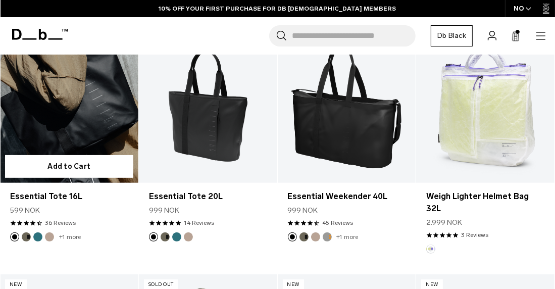
click at [52, 154] on form "Add to Cart" at bounding box center [69, 166] width 138 height 33
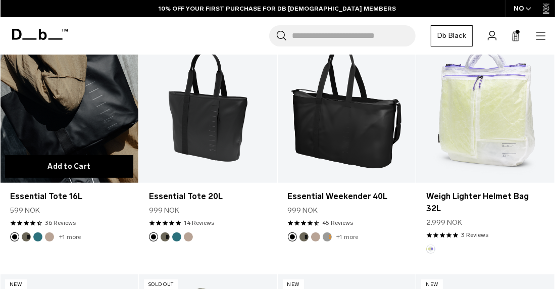
click at [70, 175] on button "Add to Cart" at bounding box center [69, 166] width 128 height 23
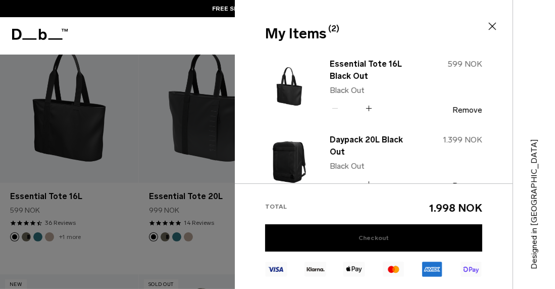
click at [378, 238] on link "Checkout" at bounding box center [373, 237] width 217 height 27
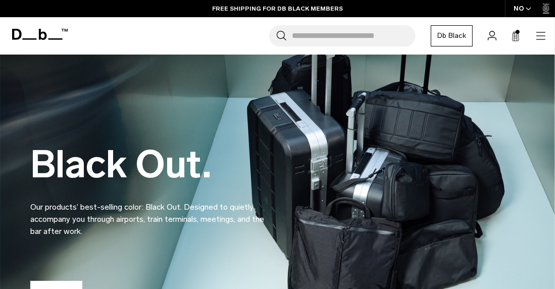
click at [516, 32] on span at bounding box center [517, 32] width 4 height 4
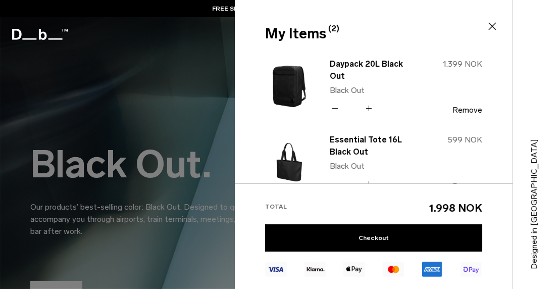
scroll to position [40, 0]
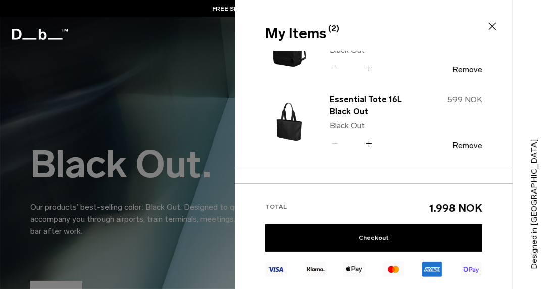
click at [333, 64] on icon at bounding box center [335, 68] width 10 height 15
click at [470, 65] on button "Remove" at bounding box center [467, 69] width 30 height 9
click at [468, 146] on button "Remove" at bounding box center [467, 145] width 30 height 9
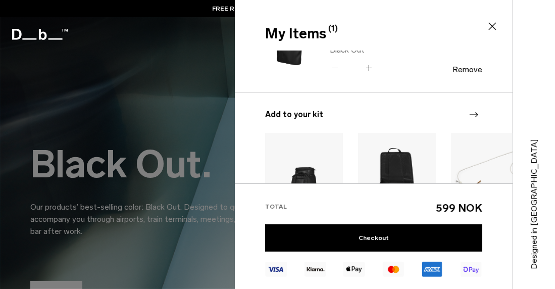
scroll to position [0, 0]
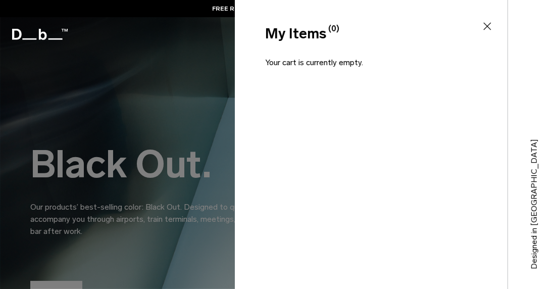
click at [106, 139] on div at bounding box center [277, 144] width 555 height 289
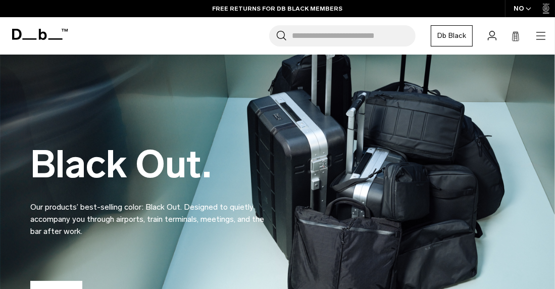
drag, startPoint x: 42, startPoint y: 30, endPoint x: 52, endPoint y: 36, distance: 11.3
click at [42, 30] on icon at bounding box center [40, 34] width 56 height 11
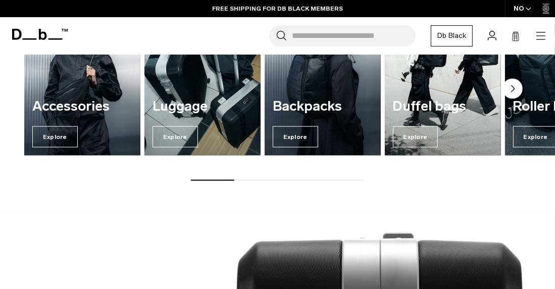
scroll to position [969, 0]
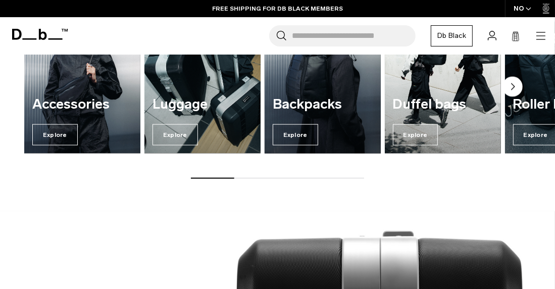
click at [317, 107] on h3 "Backpacks" at bounding box center [322, 104] width 100 height 15
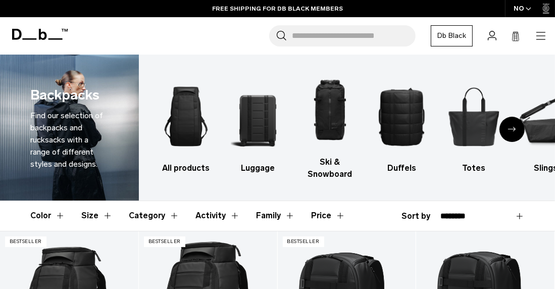
click at [68, 215] on header "Color Size Category Activity Family Price" at bounding box center [277, 215] width 494 height 29
click at [55, 216] on button "Color" at bounding box center [47, 215] width 35 height 29
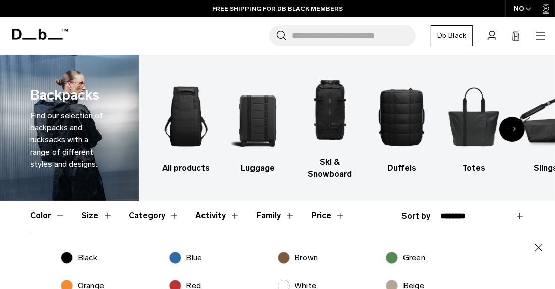
click at [62, 258] on label "Black" at bounding box center [79, 257] width 37 height 12
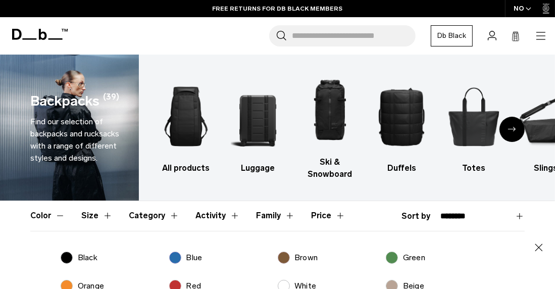
click at [287, 216] on button "Family" at bounding box center [275, 215] width 39 height 29
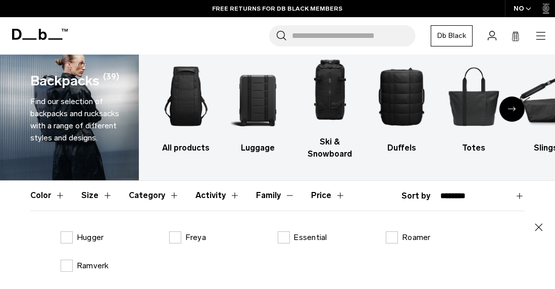
scroll to position [40, 0]
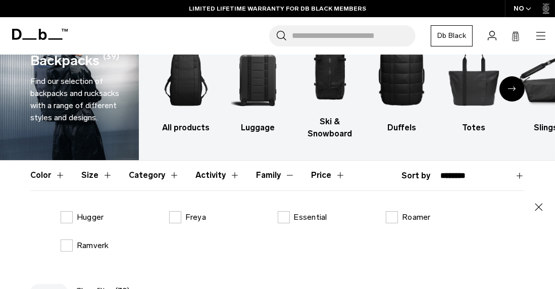
click at [331, 177] on button "Price" at bounding box center [328, 174] width 34 height 29
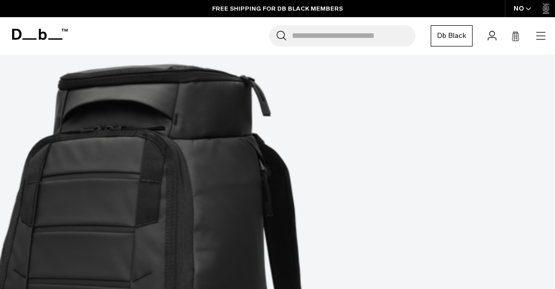
scroll to position [1171, 0]
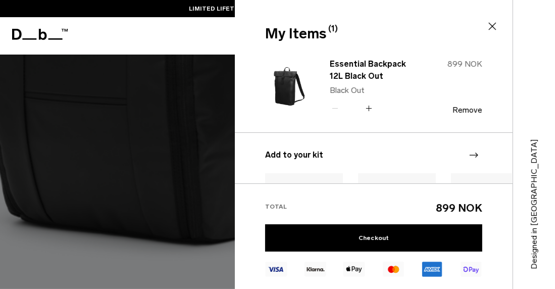
scroll to position [1262, 0]
click at [496, 26] on icon at bounding box center [492, 26] width 12 height 12
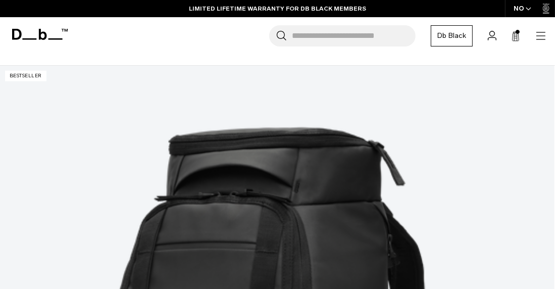
scroll to position [242, 0]
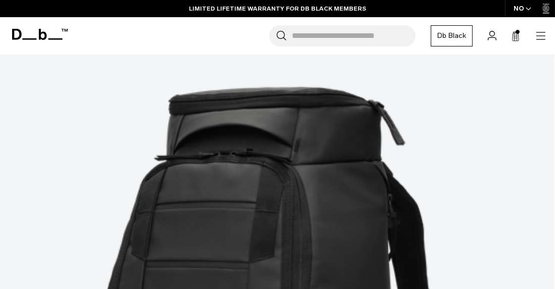
click at [171, 14] on div "LIMITED LIFETIME WARRANTY FOR DB BLACK MEMBERS" at bounding box center [277, 8] width 555 height 17
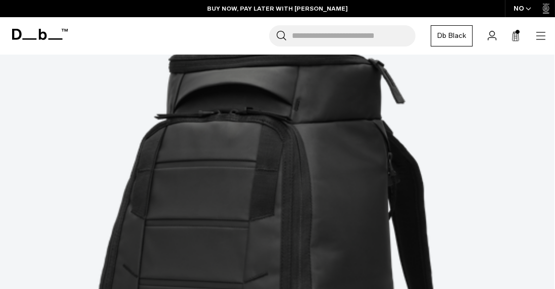
scroll to position [444, 0]
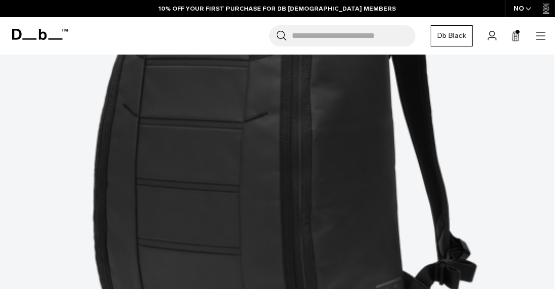
drag, startPoint x: 333, startPoint y: 224, endPoint x: 517, endPoint y: 281, distance: 193.1
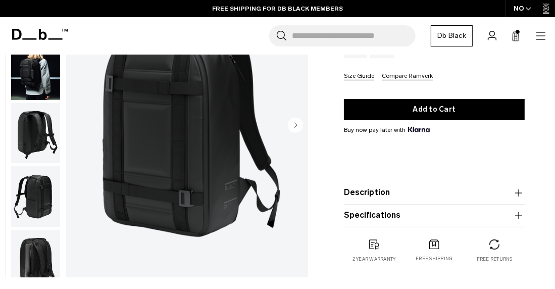
scroll to position [242, 0]
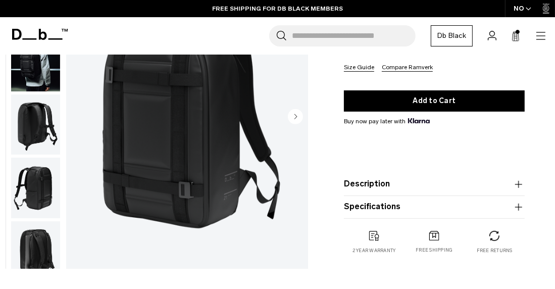
click at [27, 123] on img "button" at bounding box center [35, 124] width 49 height 61
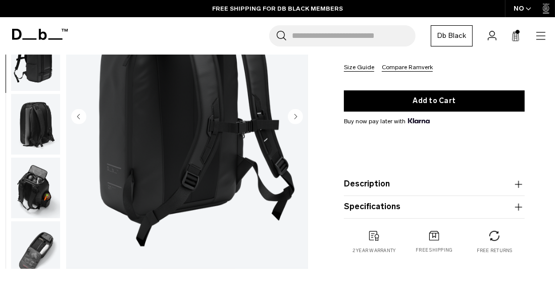
click at [38, 173] on img "button" at bounding box center [35, 187] width 49 height 61
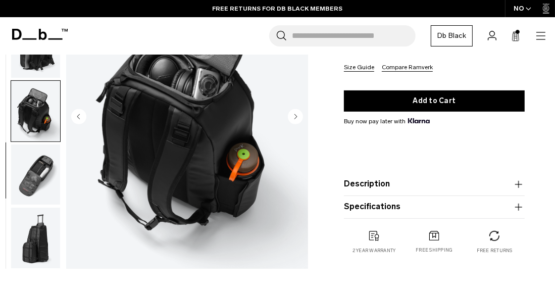
click at [35, 242] on img "button" at bounding box center [35, 238] width 49 height 61
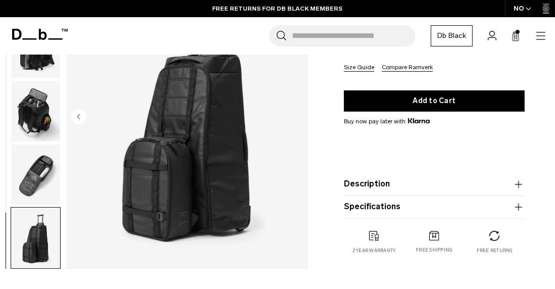
drag, startPoint x: 31, startPoint y: 190, endPoint x: 30, endPoint y: 151, distance: 38.9
click at [32, 190] on img "button" at bounding box center [35, 174] width 49 height 61
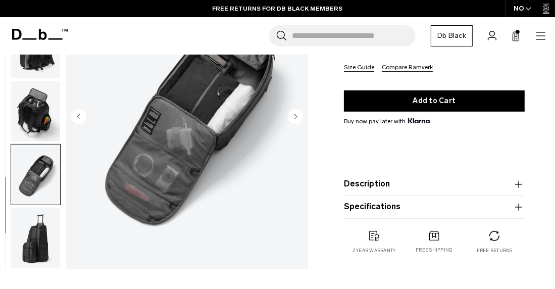
click at [34, 128] on img "button" at bounding box center [35, 111] width 49 height 61
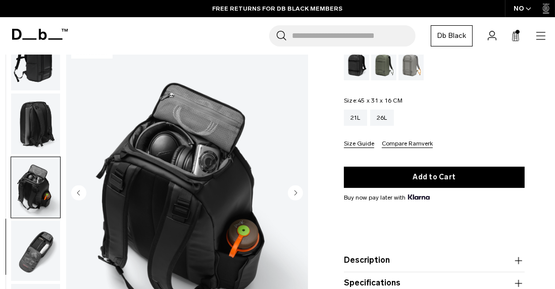
scroll to position [161, 0]
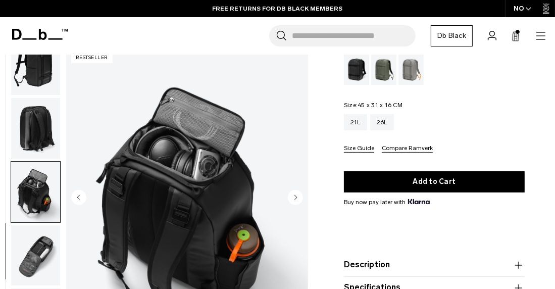
click at [37, 145] on img "button" at bounding box center [35, 128] width 49 height 61
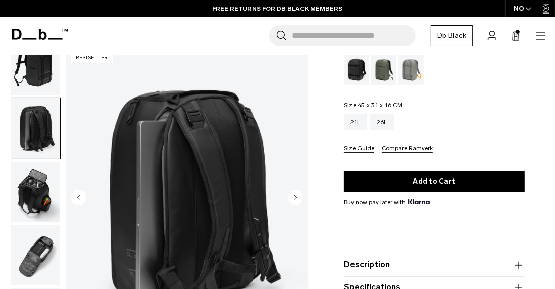
scroll to position [81, 0]
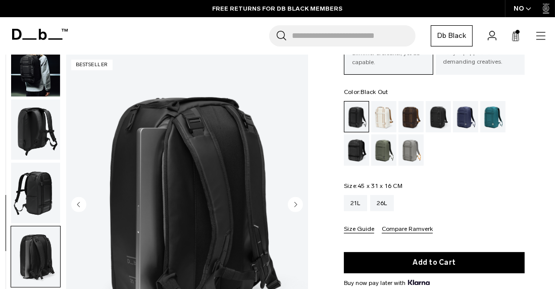
click at [40, 118] on img "button" at bounding box center [35, 129] width 49 height 61
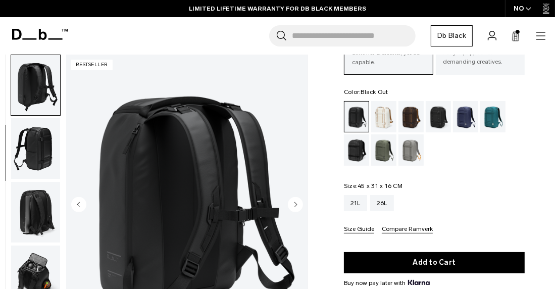
click at [41, 156] on img "button" at bounding box center [35, 148] width 49 height 61
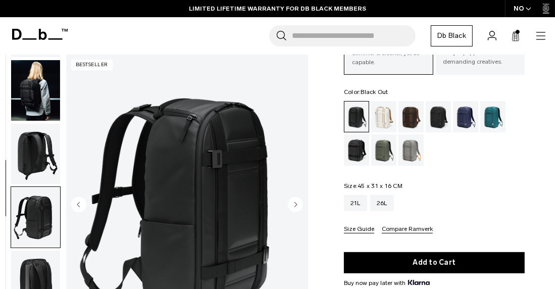
scroll to position [0, 0]
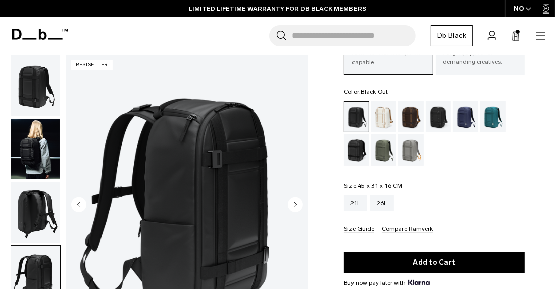
click at [39, 87] on img "button" at bounding box center [35, 85] width 49 height 61
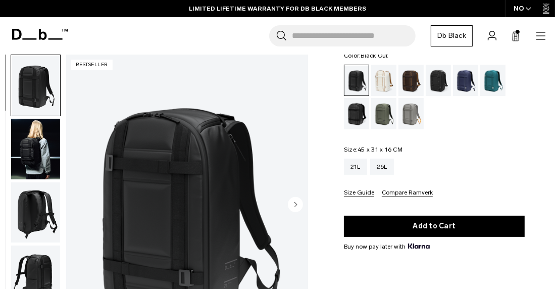
scroll to position [202, 0]
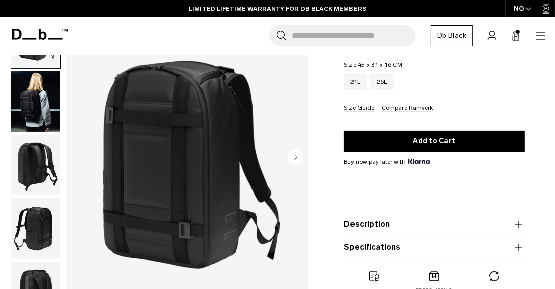
click at [39, 107] on img "button" at bounding box center [35, 101] width 49 height 61
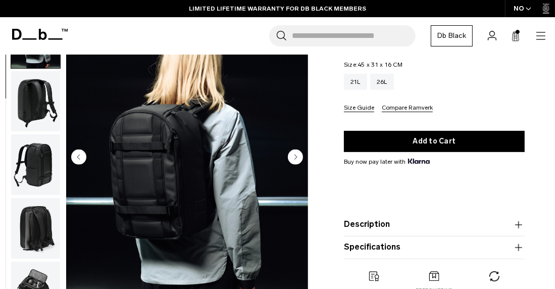
click at [24, 156] on img "button" at bounding box center [35, 165] width 49 height 61
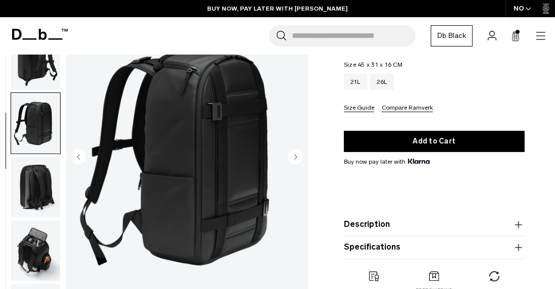
scroll to position [191, 0]
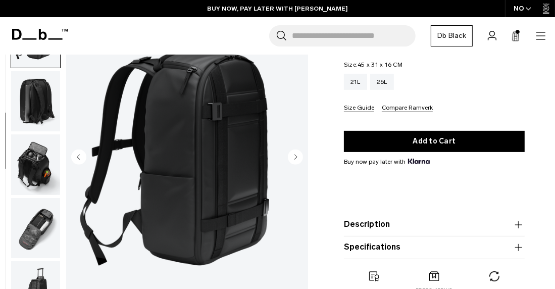
click at [36, 174] on img "button" at bounding box center [35, 164] width 49 height 61
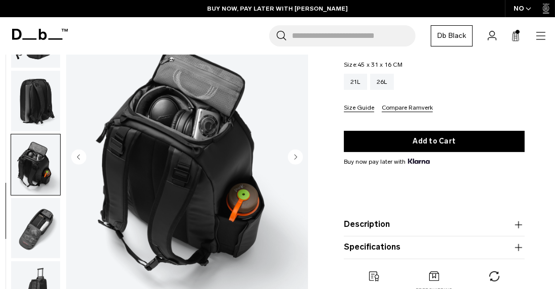
scroll to position [204, 0]
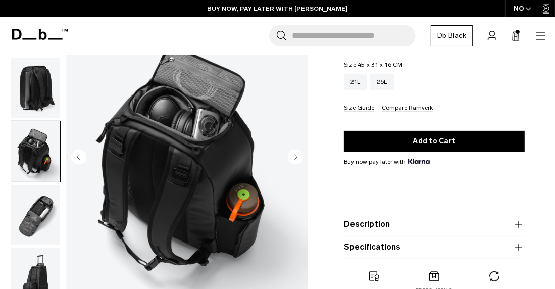
click at [42, 220] on img "button" at bounding box center [35, 215] width 49 height 61
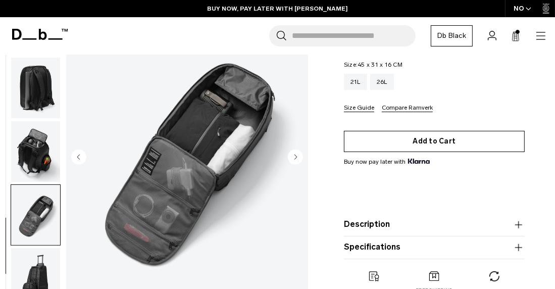
click at [438, 145] on button "Add to Cart" at bounding box center [434, 141] width 181 height 21
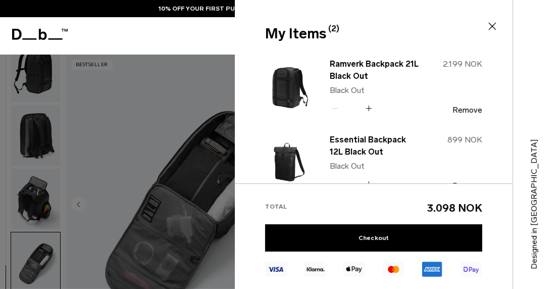
scroll to position [0, 0]
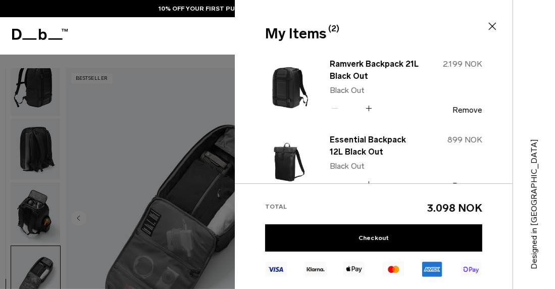
click at [491, 25] on icon at bounding box center [492, 27] width 8 height 8
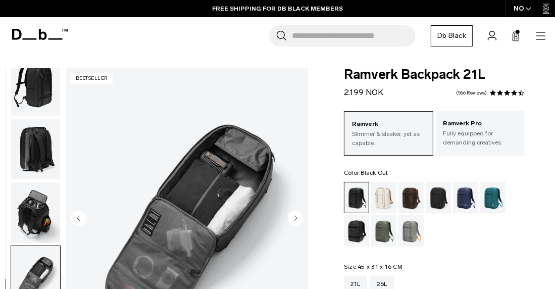
click at [546, 34] on header "Shop By Category All Products New Arrivals Bestsellers" at bounding box center [277, 35] width 555 height 37
click at [543, 34] on icon "button" at bounding box center [540, 36] width 12 height 12
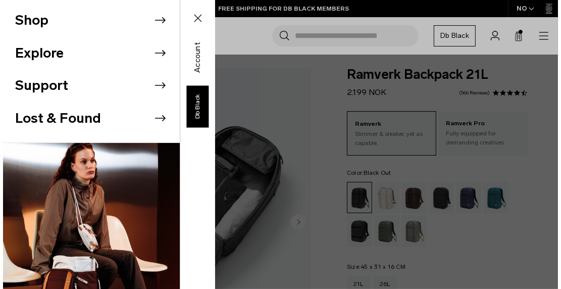
scroll to position [197, 0]
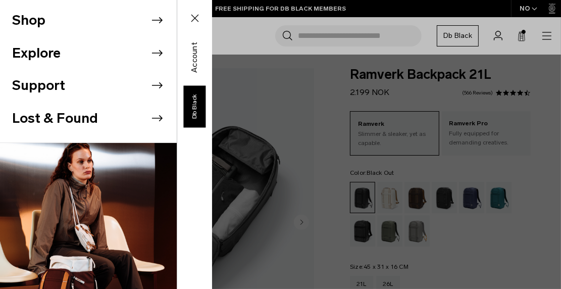
click at [35, 28] on li "Shop" at bounding box center [94, 20] width 165 height 33
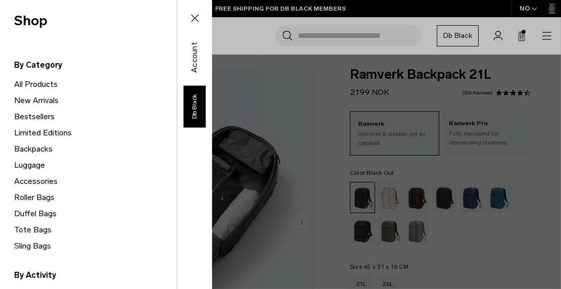
scroll to position [40, 0]
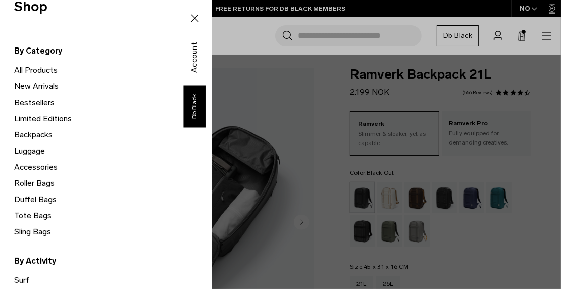
click at [32, 214] on link "Tote Bags" at bounding box center [95, 215] width 162 height 16
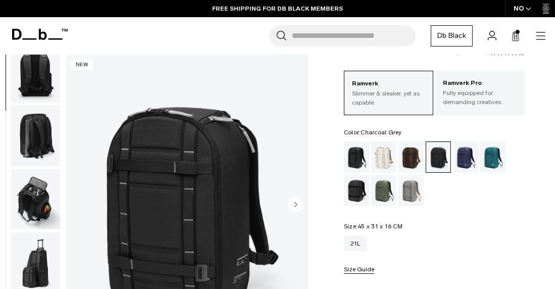
scroll to position [267, 0]
click at [39, 209] on img "button" at bounding box center [35, 199] width 49 height 61
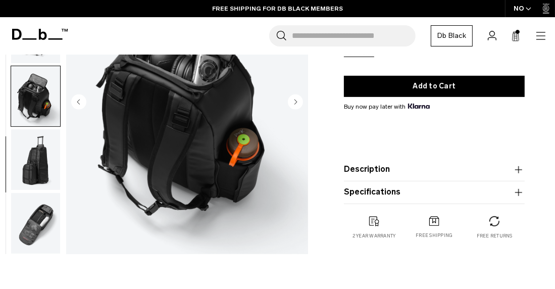
scroll to position [323, 0]
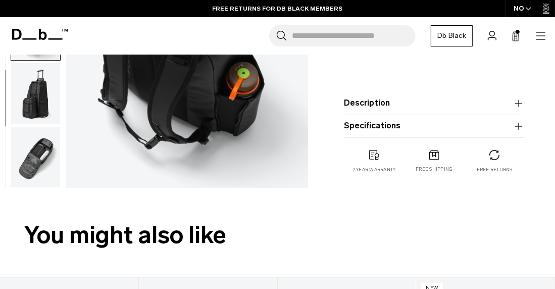
click at [42, 155] on img "button" at bounding box center [35, 157] width 49 height 61
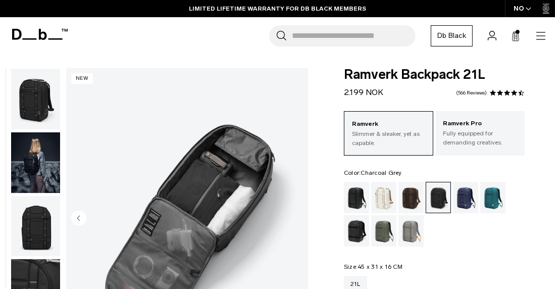
scroll to position [0, 0]
click at [497, 141] on p "Fully equipped for demanding creatives." at bounding box center [480, 138] width 74 height 18
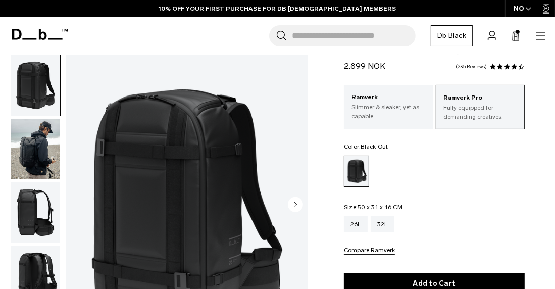
scroll to position [40, 0]
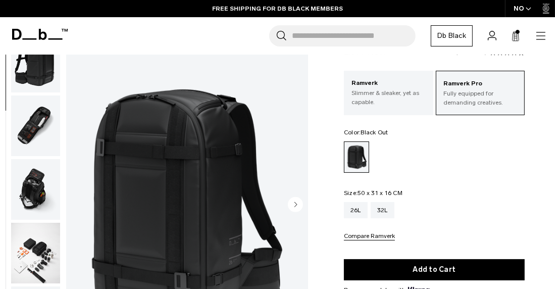
click at [37, 130] on img "button" at bounding box center [35, 125] width 49 height 61
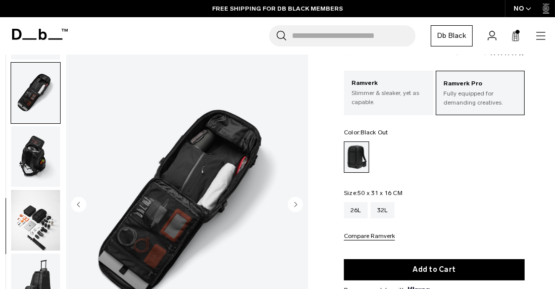
scroll to position [444, 0]
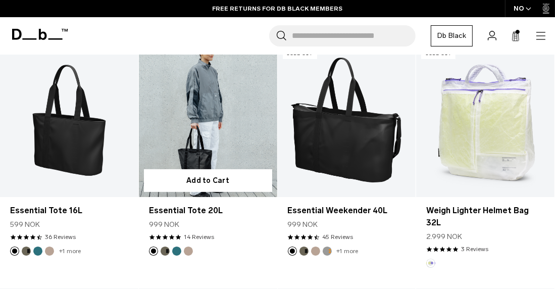
scroll to position [202, 0]
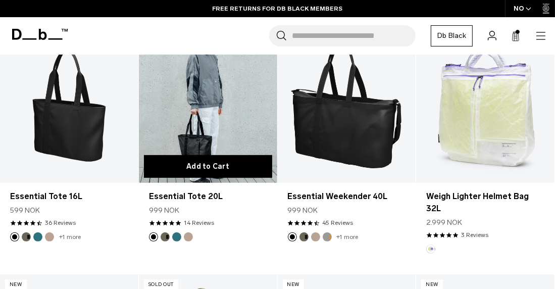
click at [192, 162] on button "Add to Cart" at bounding box center [208, 166] width 128 height 23
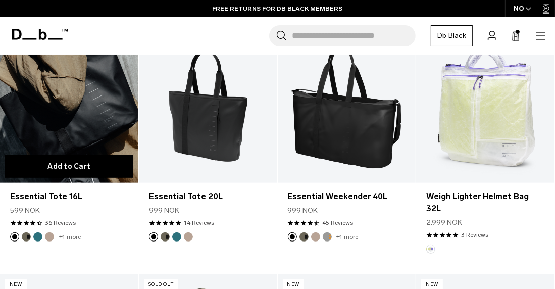
click at [52, 165] on button "Add to Cart" at bounding box center [69, 166] width 128 height 23
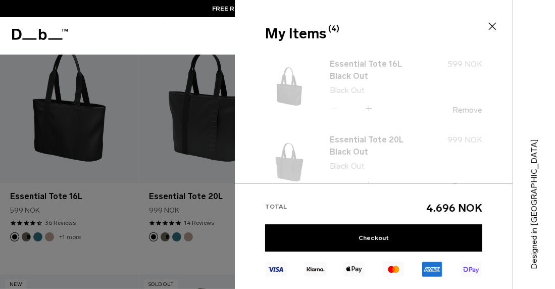
click at [227, 242] on div at bounding box center [277, 144] width 555 height 289
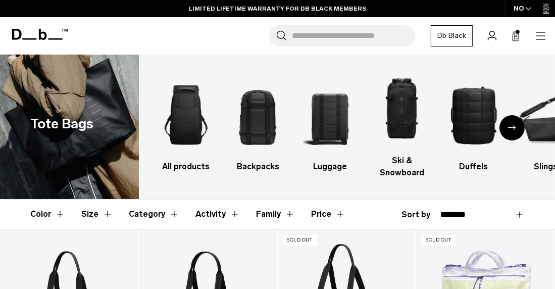
scroll to position [0, 0]
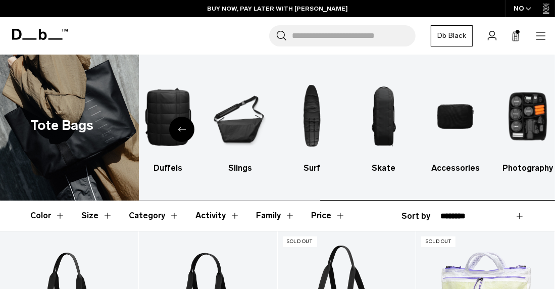
click at [482, 101] on div "All products Backpacks Luggage Ski & Snowboard Duffels Slings Surf Skate Access…" at bounding box center [347, 127] width 416 height 146
click at [453, 119] on img "9 / 10" at bounding box center [455, 116] width 54 height 81
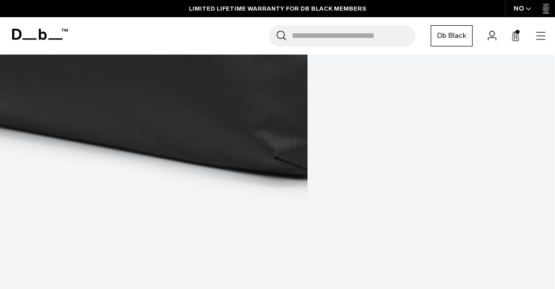
scroll to position [2503, 0]
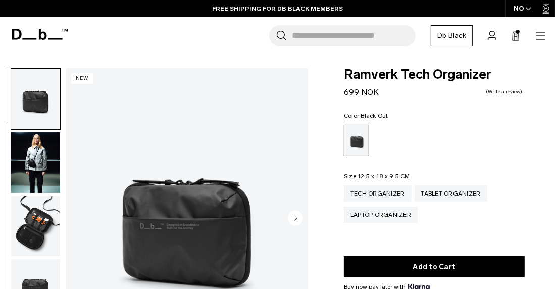
click at [39, 216] on img "button" at bounding box center [35, 226] width 49 height 61
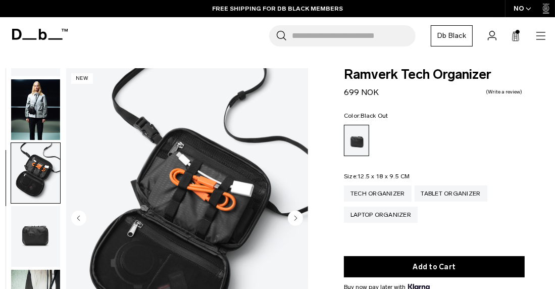
scroll to position [46, 0]
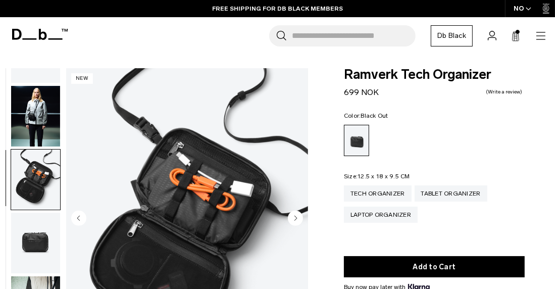
click at [48, 160] on img "button" at bounding box center [35, 179] width 49 height 61
click at [44, 182] on img "button" at bounding box center [35, 179] width 49 height 61
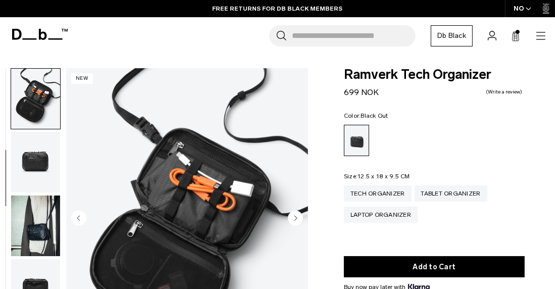
click at [47, 230] on img "button" at bounding box center [35, 225] width 49 height 61
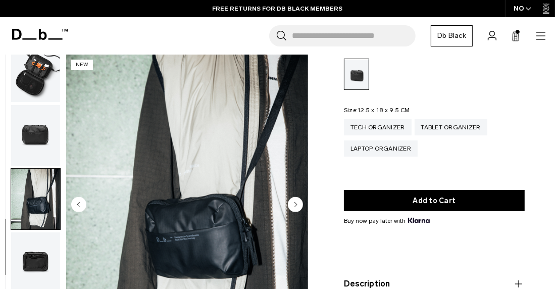
scroll to position [81, 0]
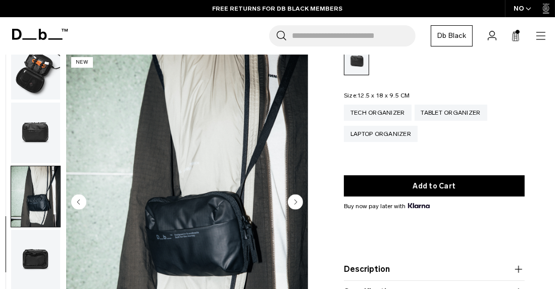
click at [36, 119] on img "button" at bounding box center [35, 132] width 49 height 61
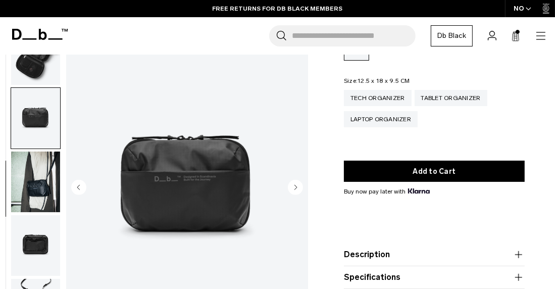
scroll to position [121, 0]
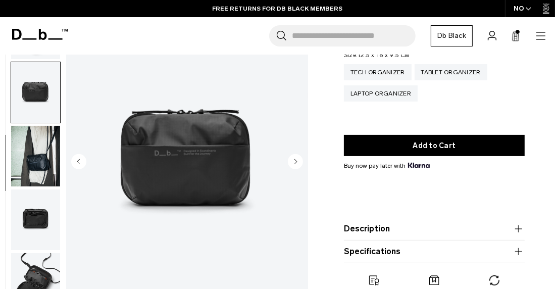
drag, startPoint x: 42, startPoint y: 212, endPoint x: 43, endPoint y: 227, distance: 14.6
click at [42, 212] on img "button" at bounding box center [35, 219] width 49 height 61
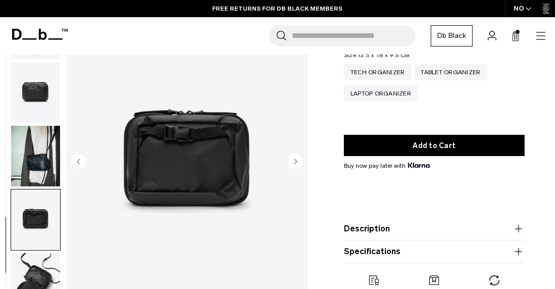
click at [42, 262] on img "button" at bounding box center [35, 282] width 49 height 61
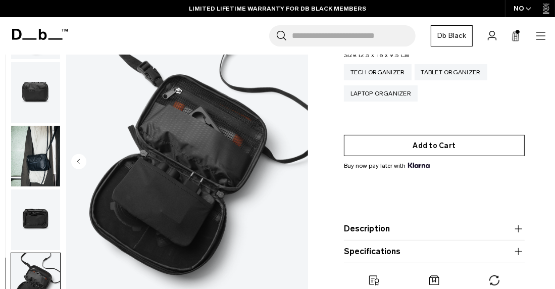
click at [421, 145] on button "Add to Cart" at bounding box center [434, 145] width 181 height 21
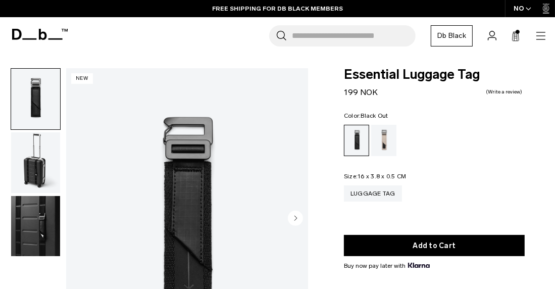
click at [35, 161] on img "button" at bounding box center [35, 162] width 49 height 61
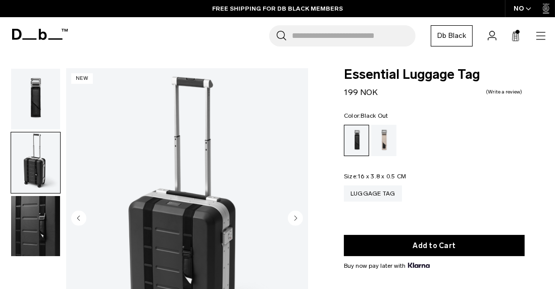
click at [42, 213] on img "button" at bounding box center [35, 226] width 49 height 61
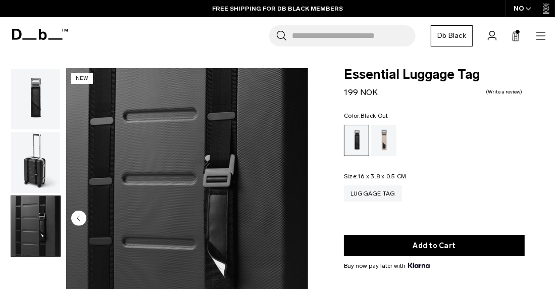
click at [42, 147] on img "button" at bounding box center [35, 162] width 49 height 61
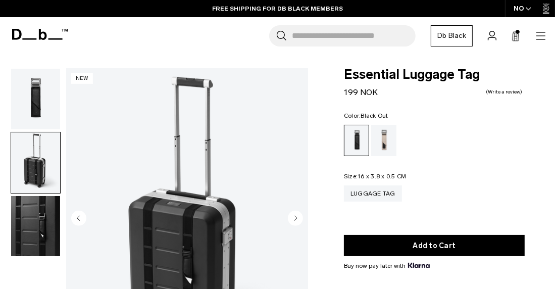
click at [39, 104] on img "button" at bounding box center [35, 99] width 49 height 61
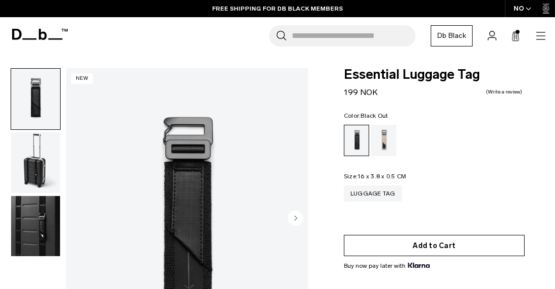
click at [441, 246] on button "Add to Cart" at bounding box center [434, 245] width 181 height 21
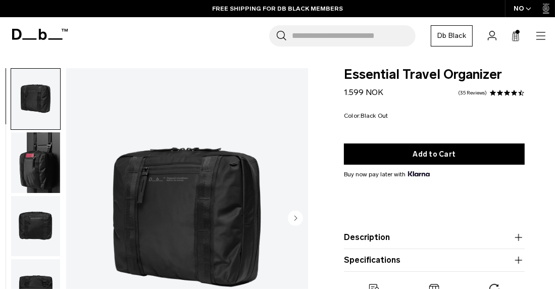
click at [56, 161] on img "button" at bounding box center [35, 162] width 49 height 61
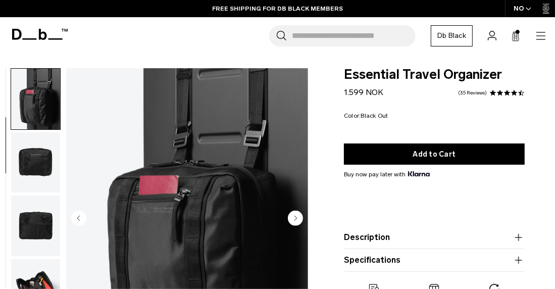
click at [30, 156] on img "button" at bounding box center [35, 162] width 49 height 61
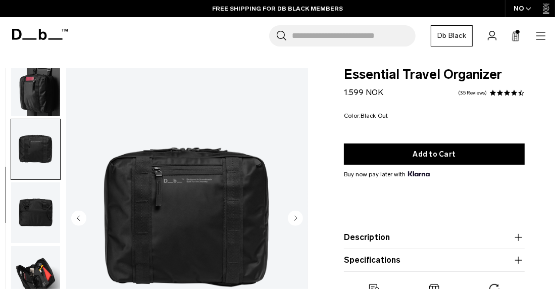
click at [31, 208] on img "button" at bounding box center [35, 212] width 49 height 61
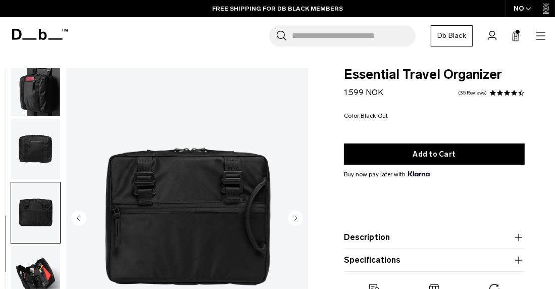
click at [49, 275] on img "button" at bounding box center [35, 276] width 49 height 61
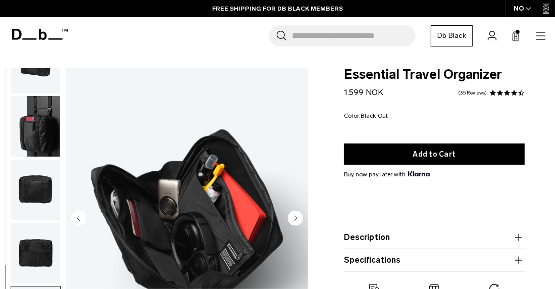
scroll to position [0, 0]
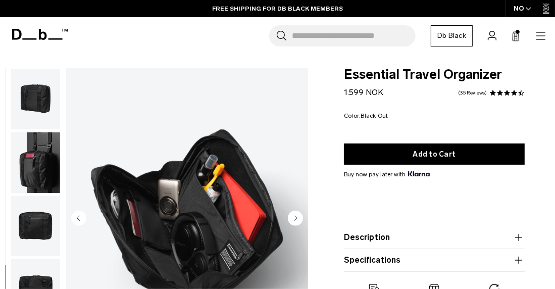
click at [40, 94] on img "button" at bounding box center [35, 99] width 49 height 61
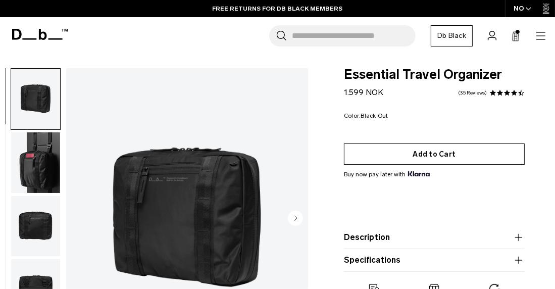
click at [436, 152] on button "Add to Cart" at bounding box center [434, 153] width 181 height 21
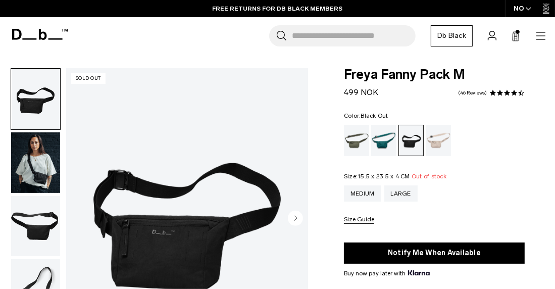
click at [544, 32] on icon "button" at bounding box center [540, 36] width 12 height 12
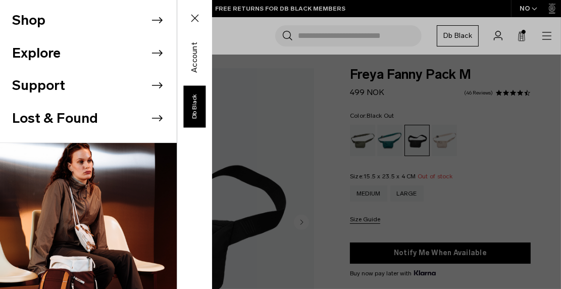
click at [41, 21] on li "Shop" at bounding box center [94, 20] width 165 height 33
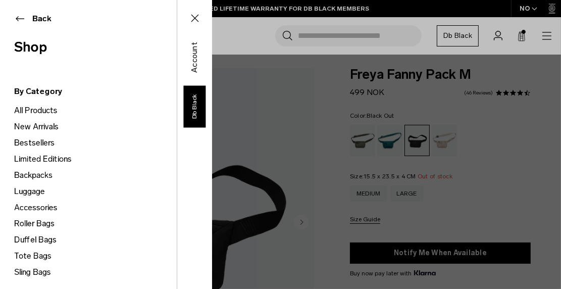
click at [212, 11] on div "Shop Explore Support Lost & Found" at bounding box center [106, 144] width 212 height 289
click at [212, 8] on div "Shop Explore Support Lost & Found" at bounding box center [106, 144] width 212 height 289
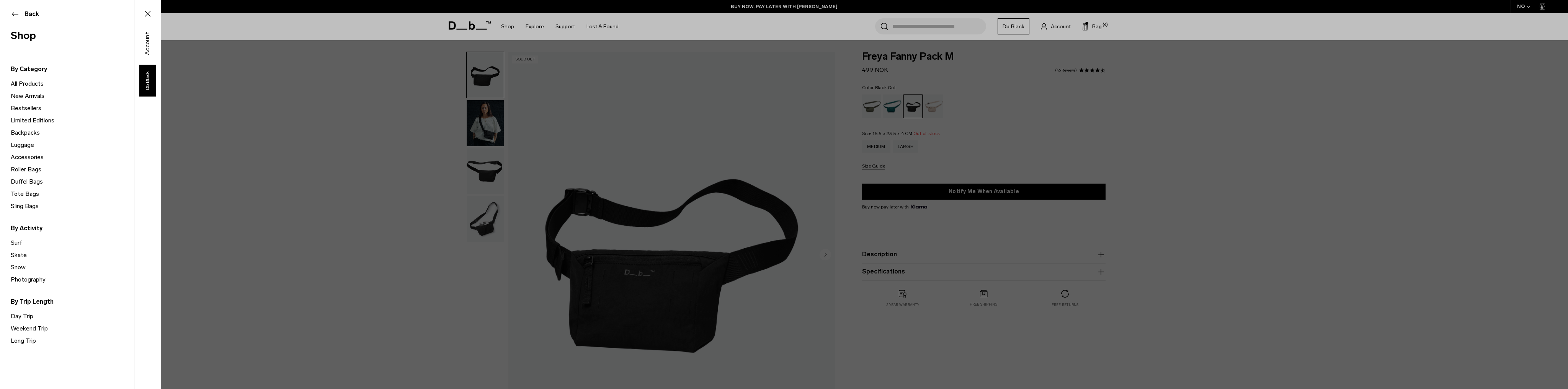
click at [161, 131] on div "Shop Explore Support Lost & Found" at bounding box center [80, 194] width 161 height 389
click at [161, 193] on div "Shop Explore Support Lost & Found" at bounding box center [80, 194] width 161 height 389
click at [146, 15] on icon at bounding box center [148, 14] width 9 height 9
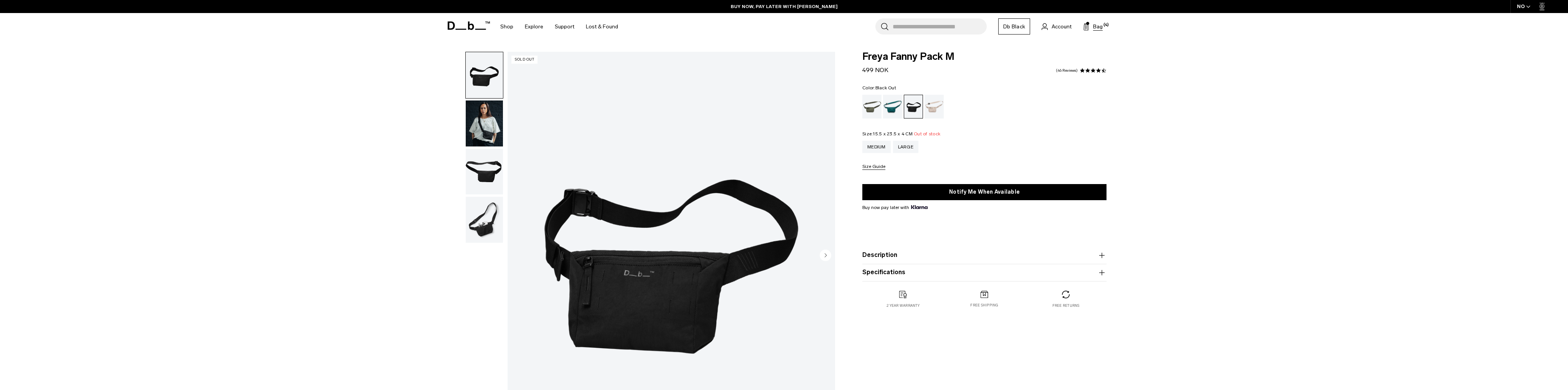
click at [421, 24] on span "Bag" at bounding box center [1098, 27] width 10 height 8
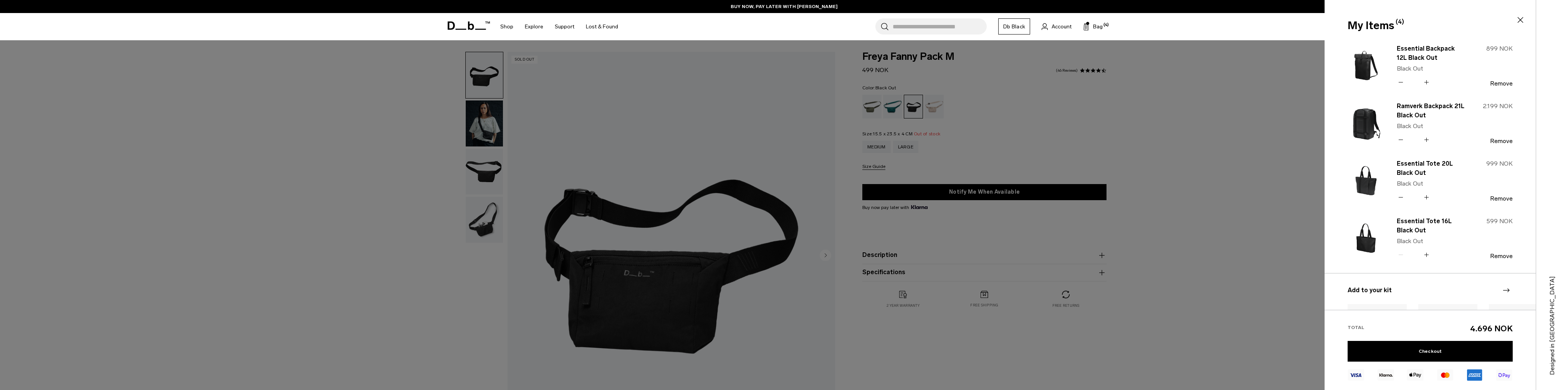
click at [421, 161] on div at bounding box center [784, 195] width 1568 height 390
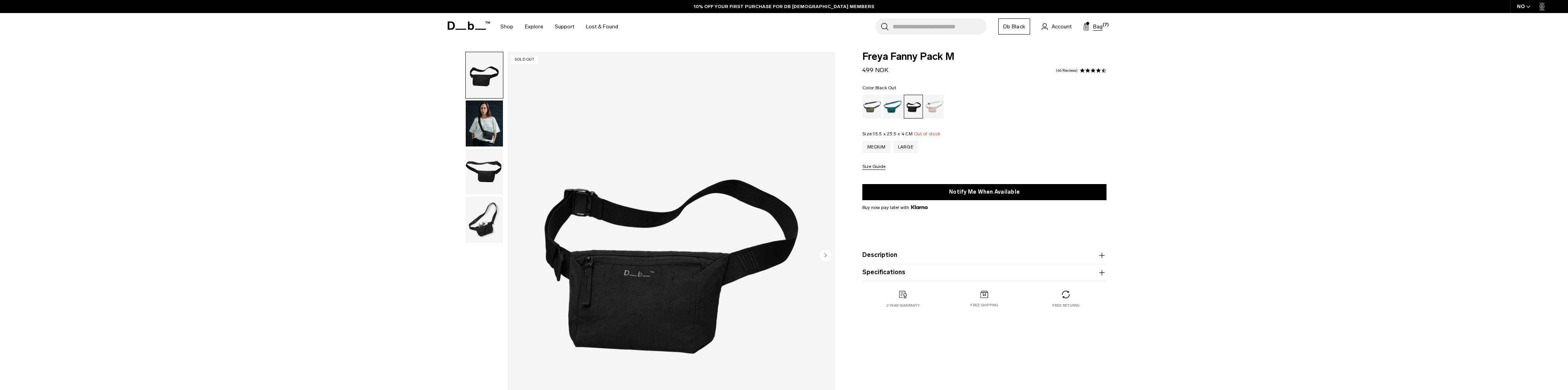
click at [1103, 25] on span "(7)" at bounding box center [1105, 25] width 6 height 7
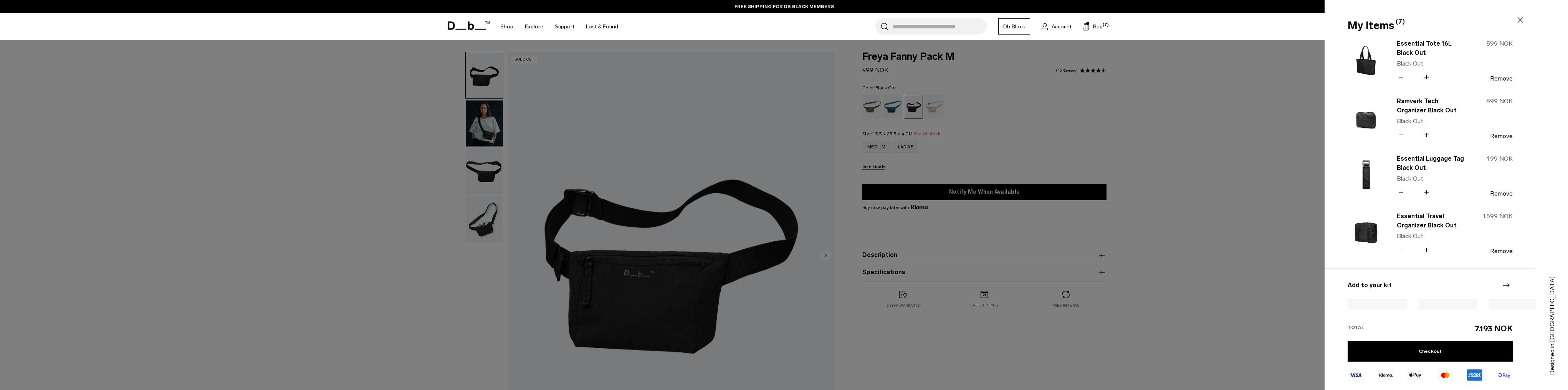
scroll to position [215, 0]
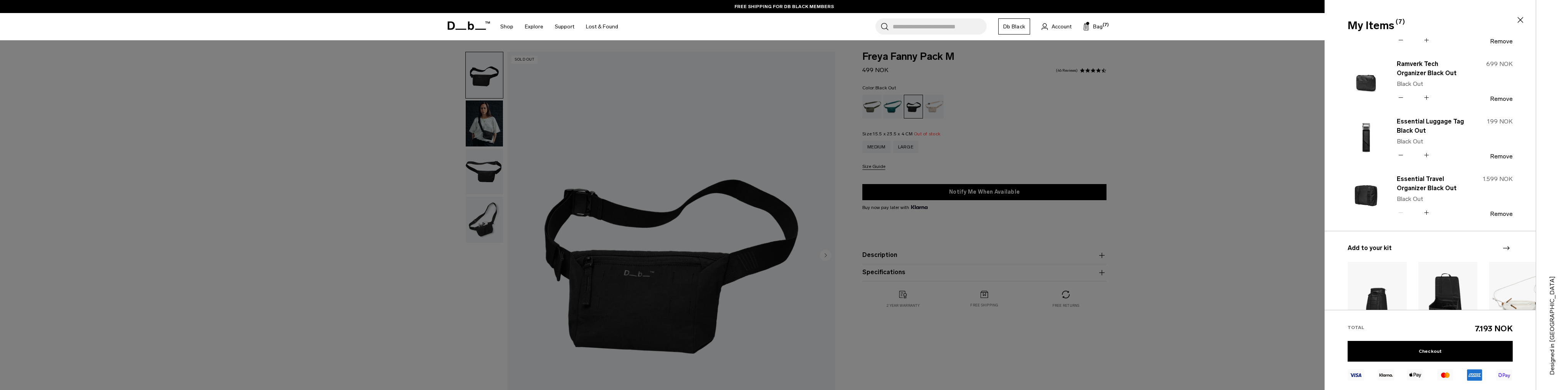
click at [1427, 155] on icon at bounding box center [1426, 155] width 5 height 1
click at [1426, 154] on icon at bounding box center [1426, 155] width 8 height 11
click at [1425, 155] on icon at bounding box center [1426, 155] width 8 height 11
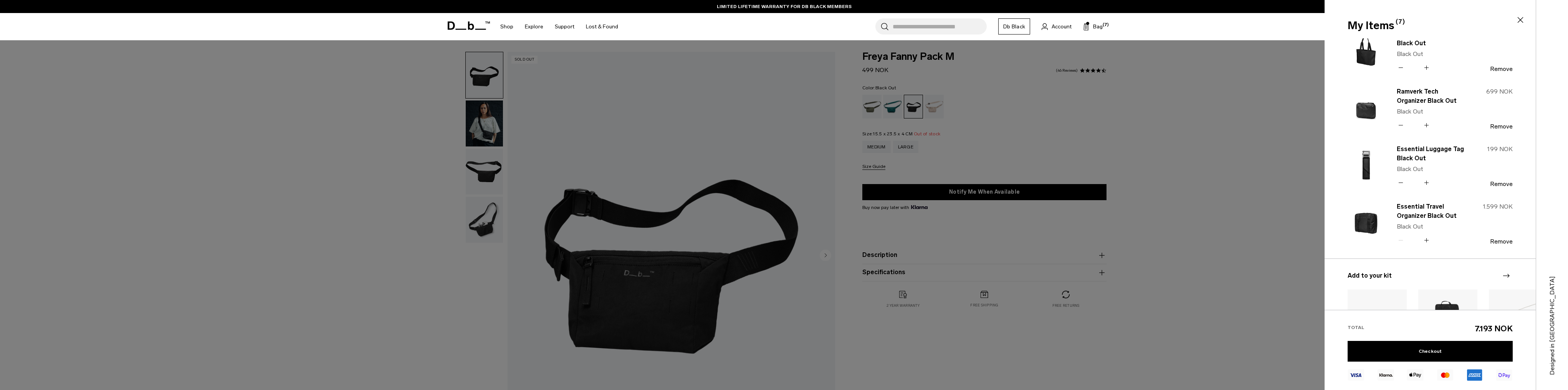
scroll to position [154, 0]
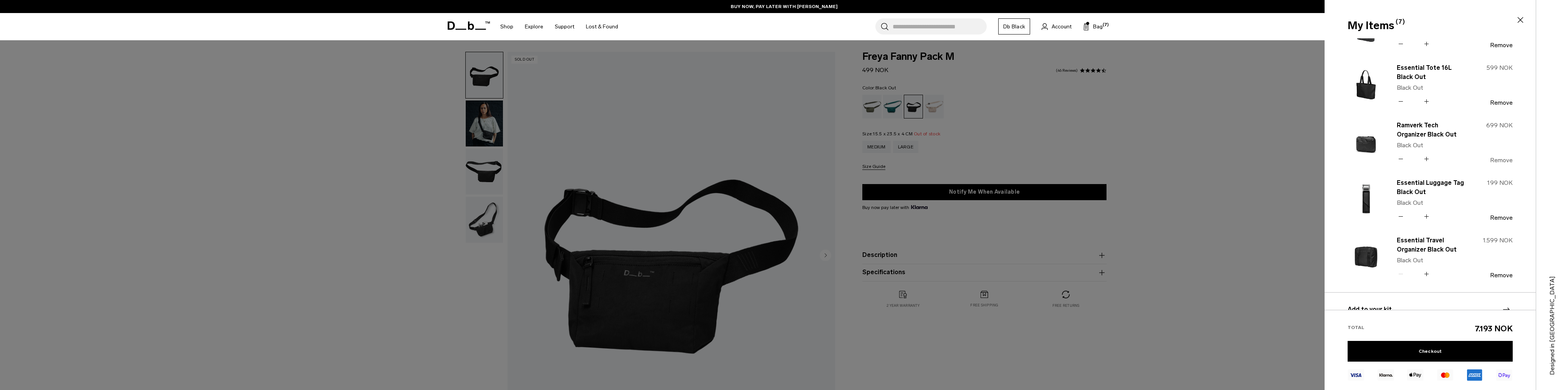
click at [1499, 160] on button "Remove" at bounding box center [1501, 160] width 23 height 7
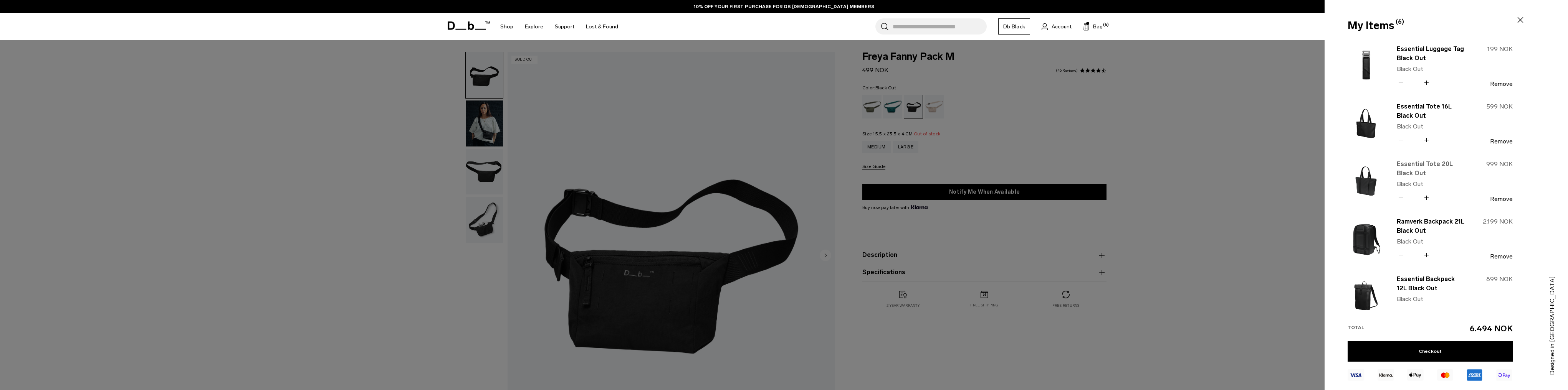
scroll to position [0, 0]
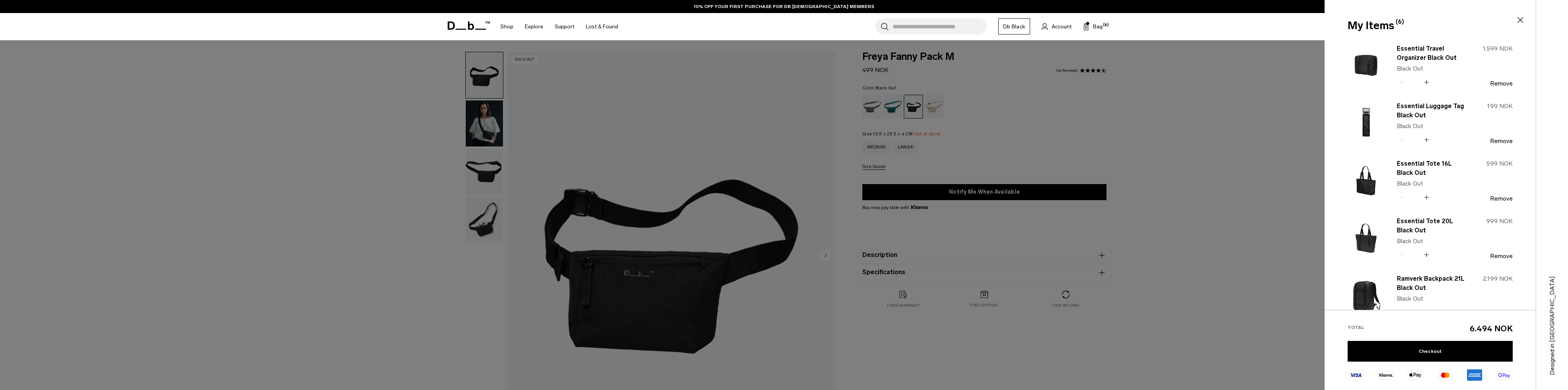
click at [1426, 140] on icon at bounding box center [1426, 140] width 8 height 11
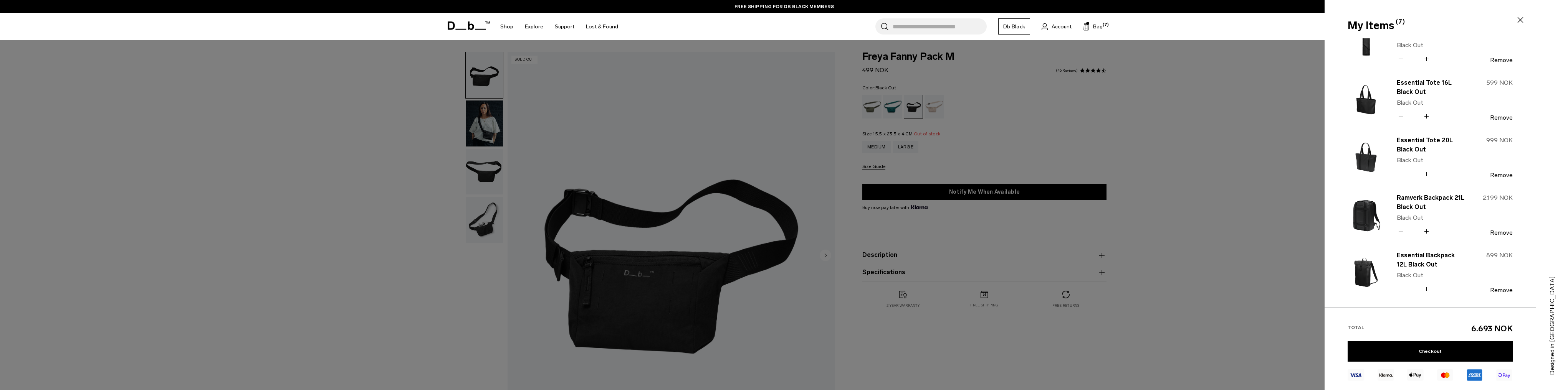
scroll to position [92, 0]
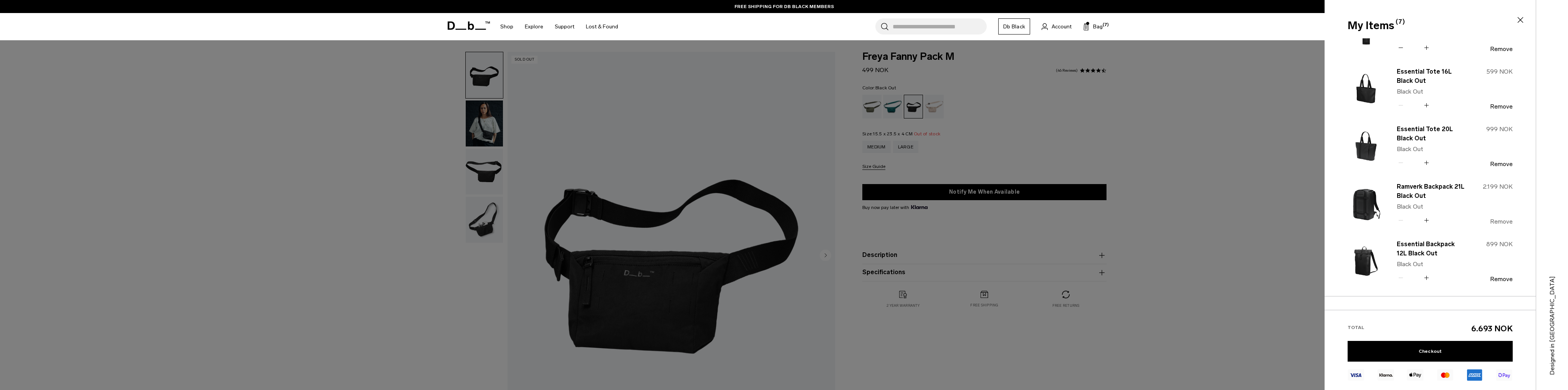
click at [1497, 220] on button "Remove" at bounding box center [1501, 221] width 23 height 7
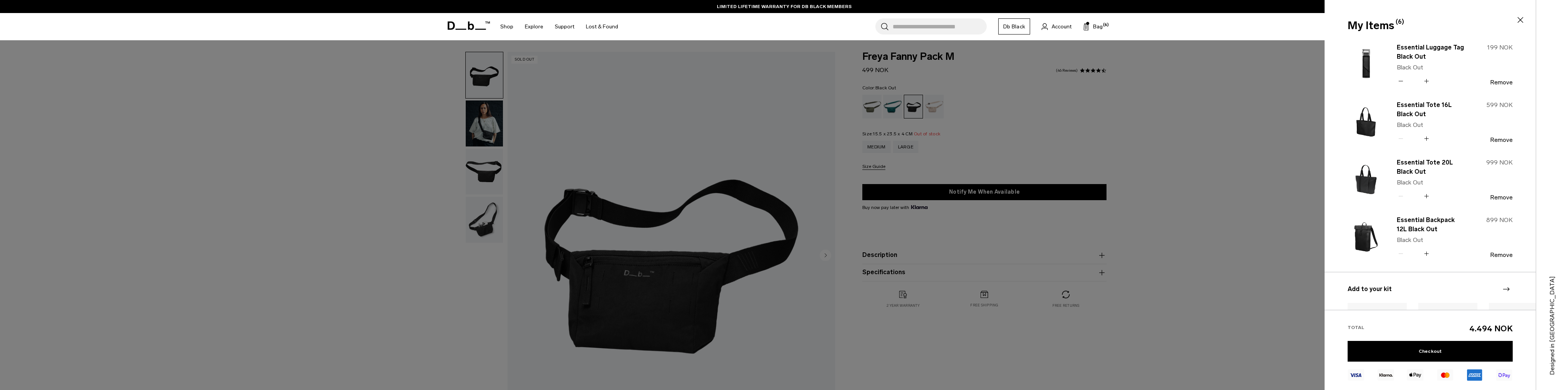
scroll to position [62, 0]
click at [1426, 352] on link "Checkout" at bounding box center [1430, 351] width 165 height 21
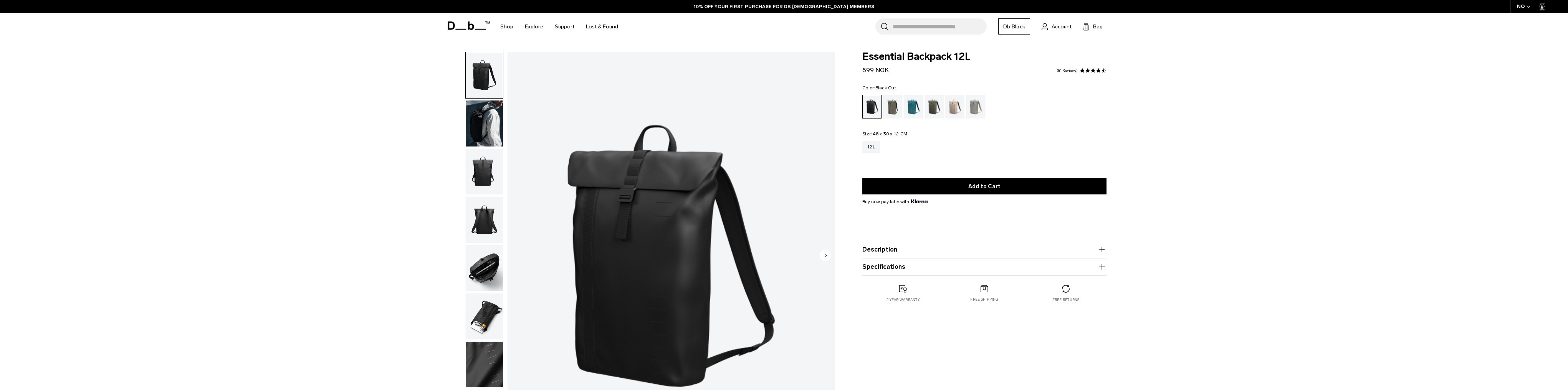
drag, startPoint x: 490, startPoint y: 125, endPoint x: 491, endPoint y: 137, distance: 12.0
click at [490, 125] on img "button" at bounding box center [484, 123] width 37 height 46
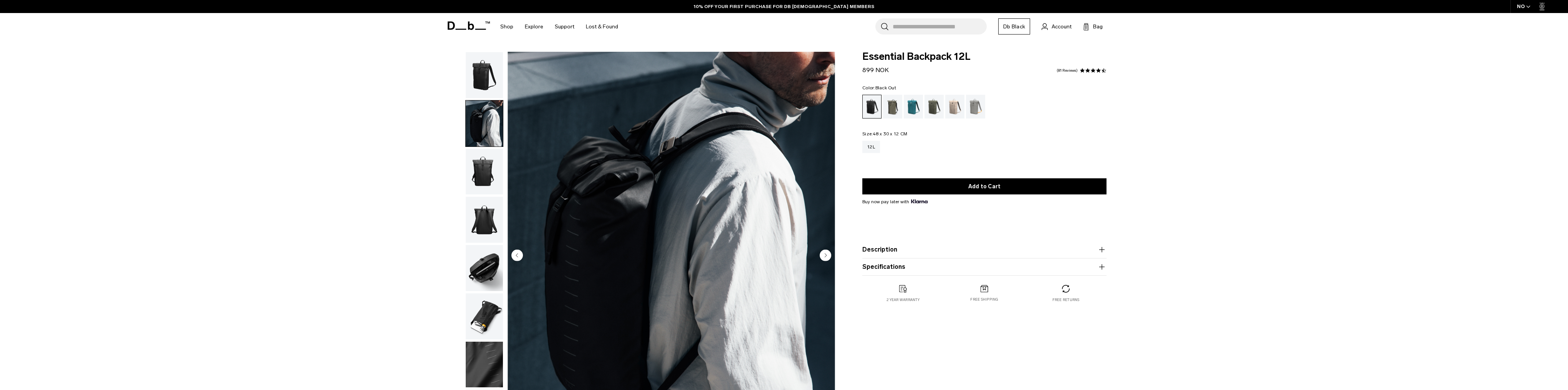
click at [491, 176] on img "button" at bounding box center [484, 172] width 37 height 46
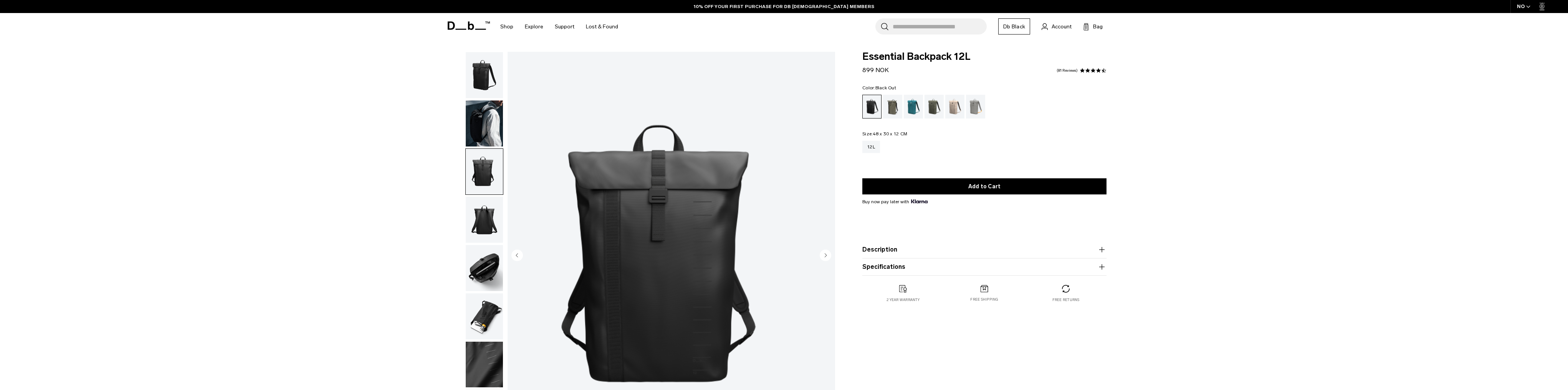
click at [487, 212] on img "button" at bounding box center [484, 220] width 37 height 46
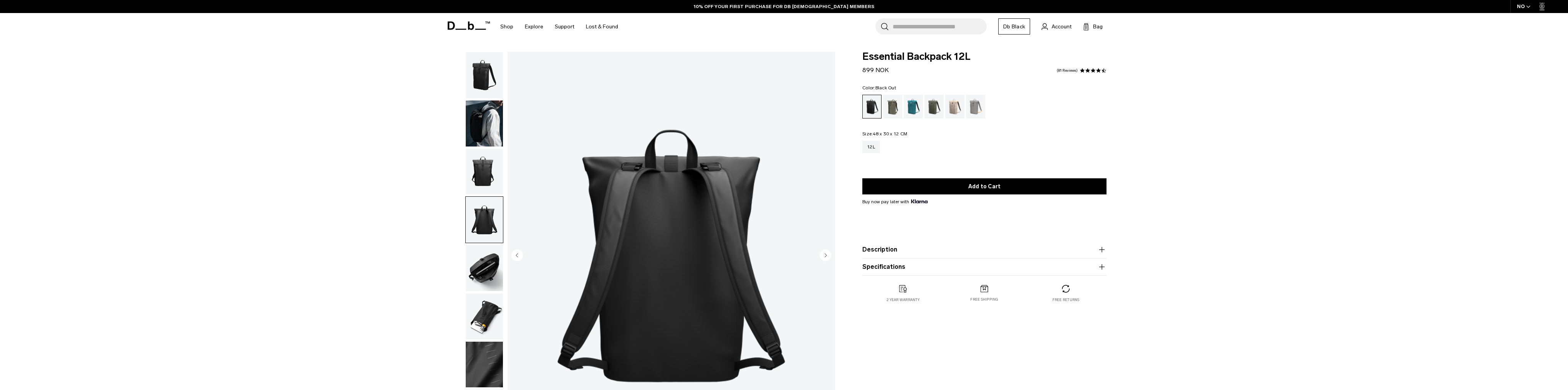
click at [485, 265] on img "button" at bounding box center [484, 268] width 37 height 46
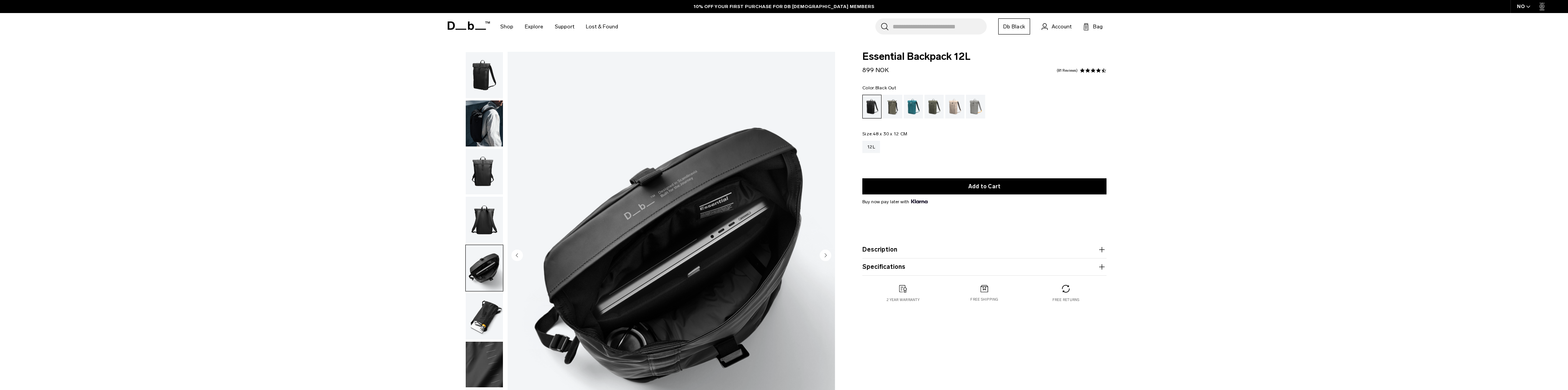
click at [487, 318] on img "button" at bounding box center [484, 316] width 37 height 46
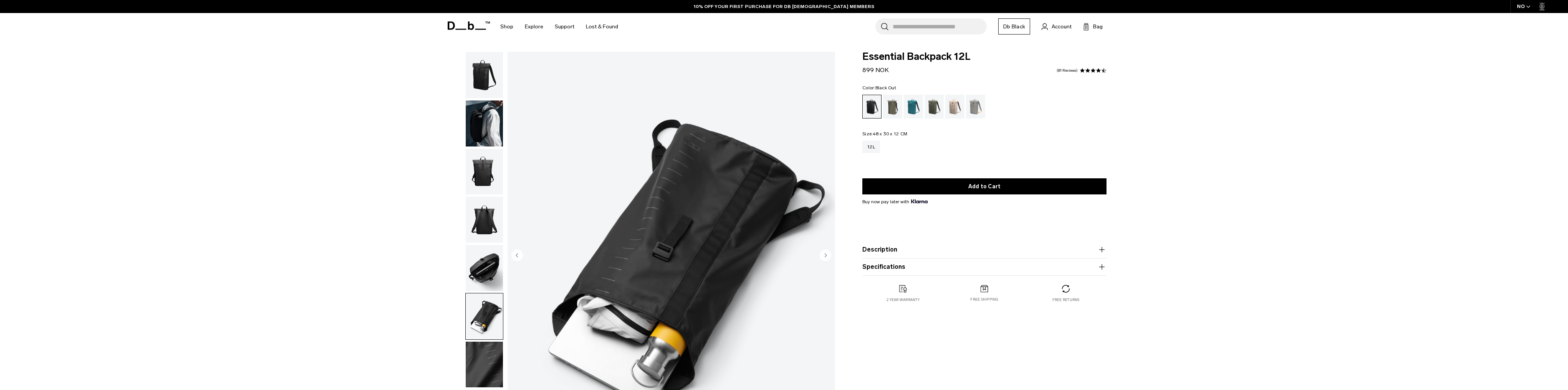
click at [488, 327] on img "button" at bounding box center [484, 316] width 37 height 46
click at [490, 361] on img "button" at bounding box center [484, 365] width 37 height 46
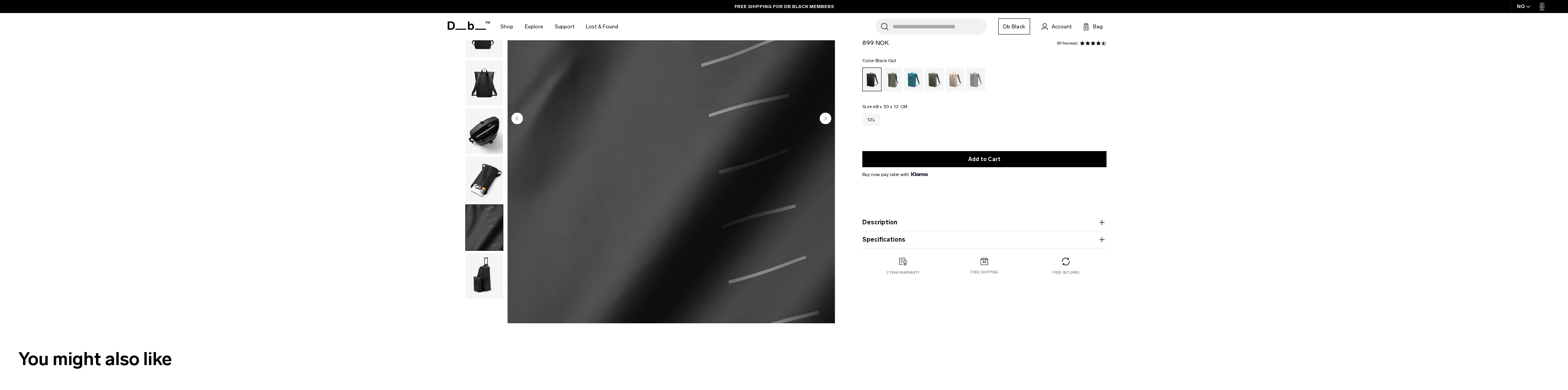
scroll to position [154, 0]
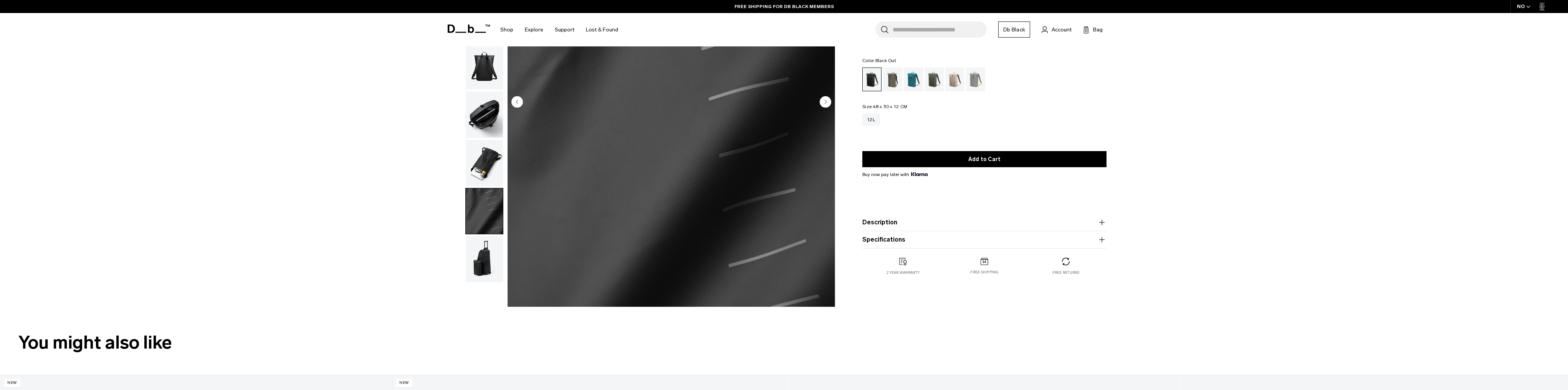
click at [496, 281] on img "button" at bounding box center [484, 259] width 37 height 46
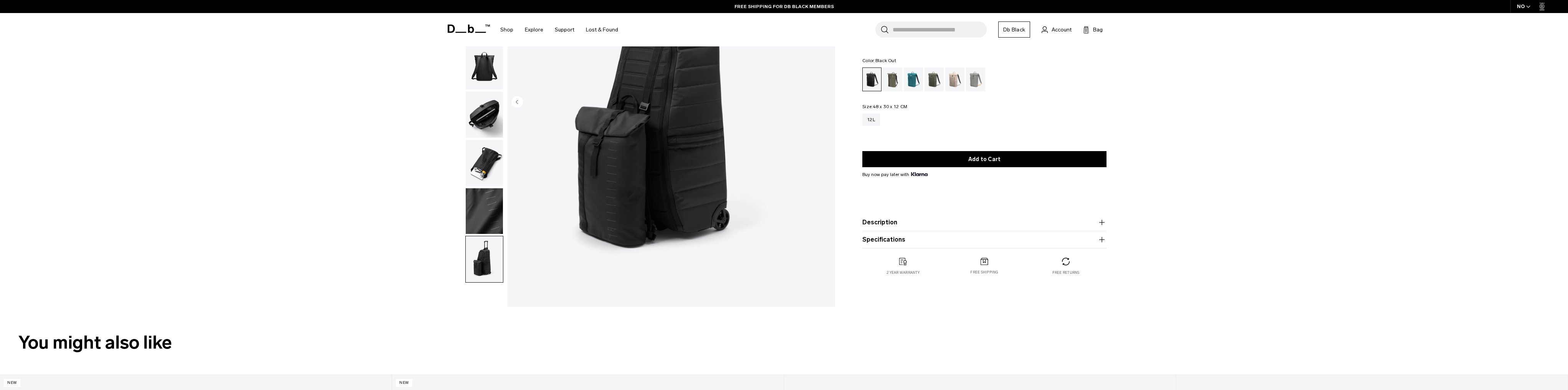
scroll to position [0, 0]
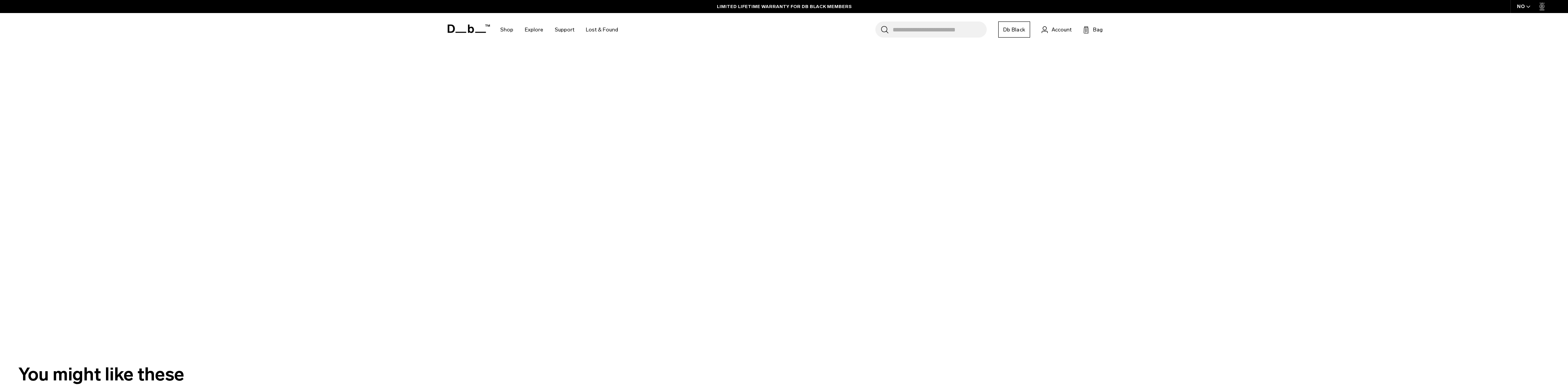
scroll to position [154, 0]
click at [830, 237] on div at bounding box center [778, 177] width 691 height 313
click at [284, 312] on div at bounding box center [784, 177] width 1568 height 313
click at [227, 277] on div at bounding box center [784, 177] width 1568 height 313
click at [248, 304] on div at bounding box center [784, 177] width 1568 height 313
